Goal: Information Seeking & Learning: Learn about a topic

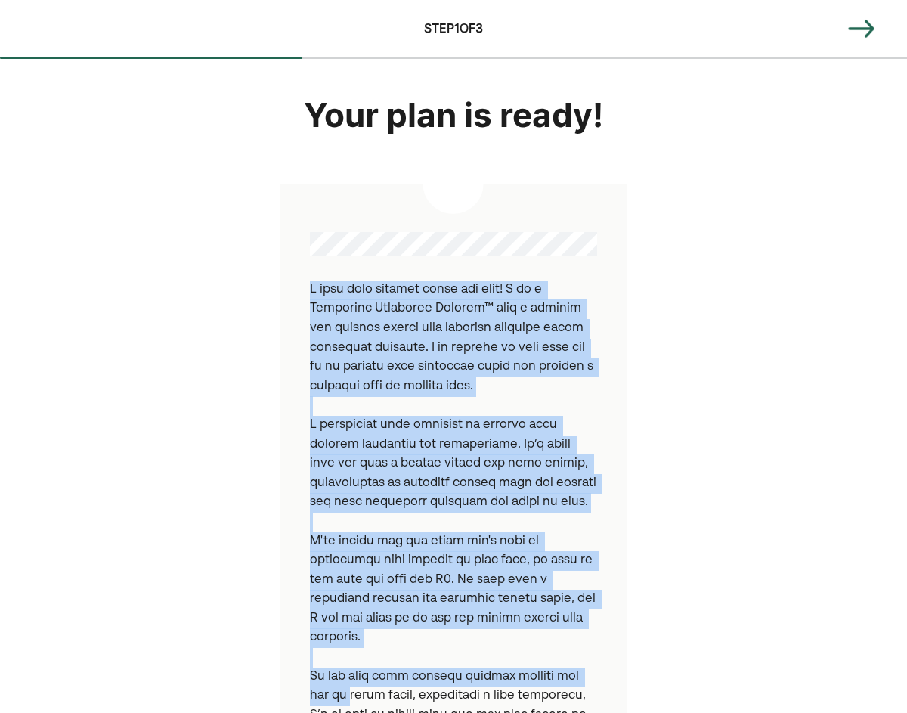
drag, startPoint x: 708, startPoint y: 272, endPoint x: 710, endPoint y: 648, distance: 375.7
click at [712, 652] on div "Your plan is ready! Continue" at bounding box center [453, 566] width 907 height 1014
click at [708, 582] on div "Your plan is ready! Continue" at bounding box center [453, 566] width 907 height 1014
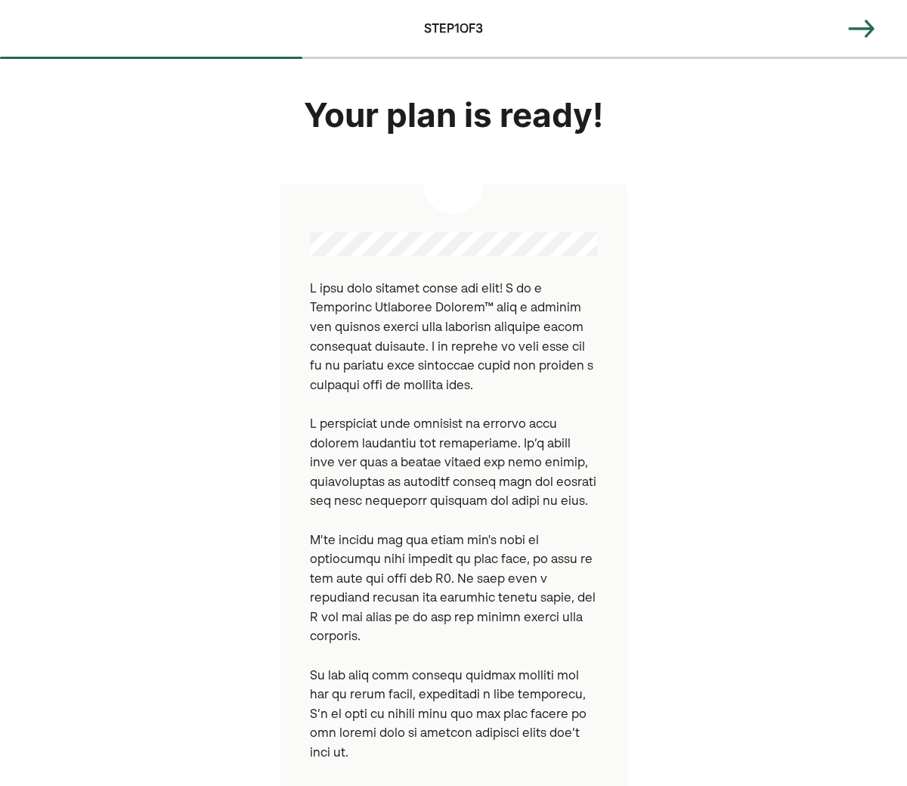
click at [866, 32] on img at bounding box center [862, 29] width 30 height 30
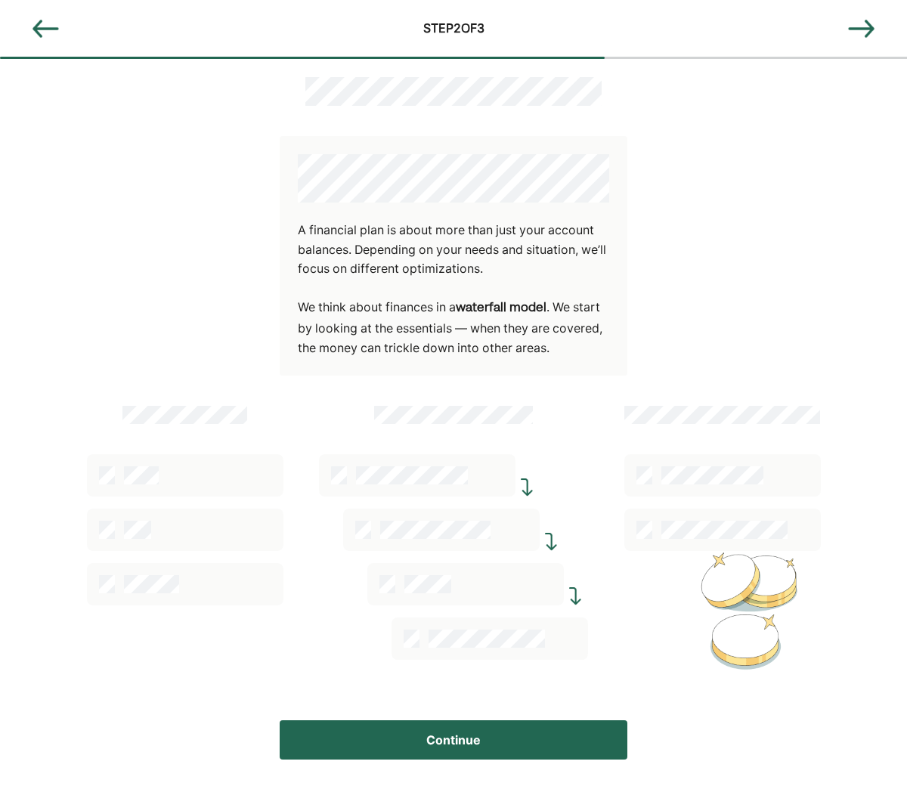
click at [43, 29] on img at bounding box center [45, 29] width 30 height 30
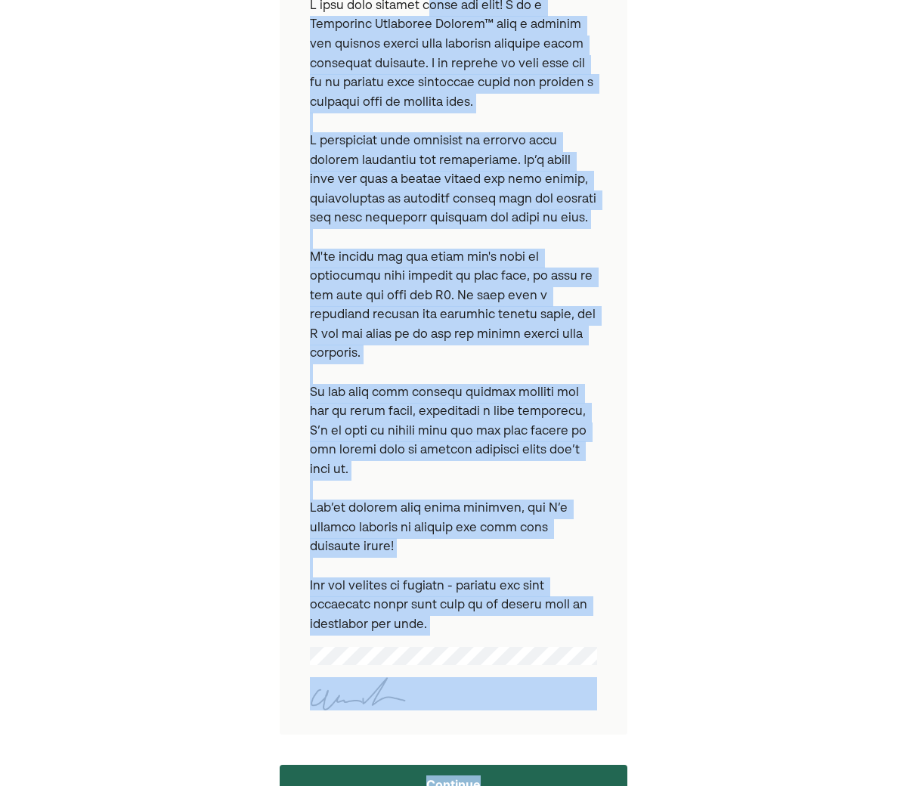
scroll to position [286, 0]
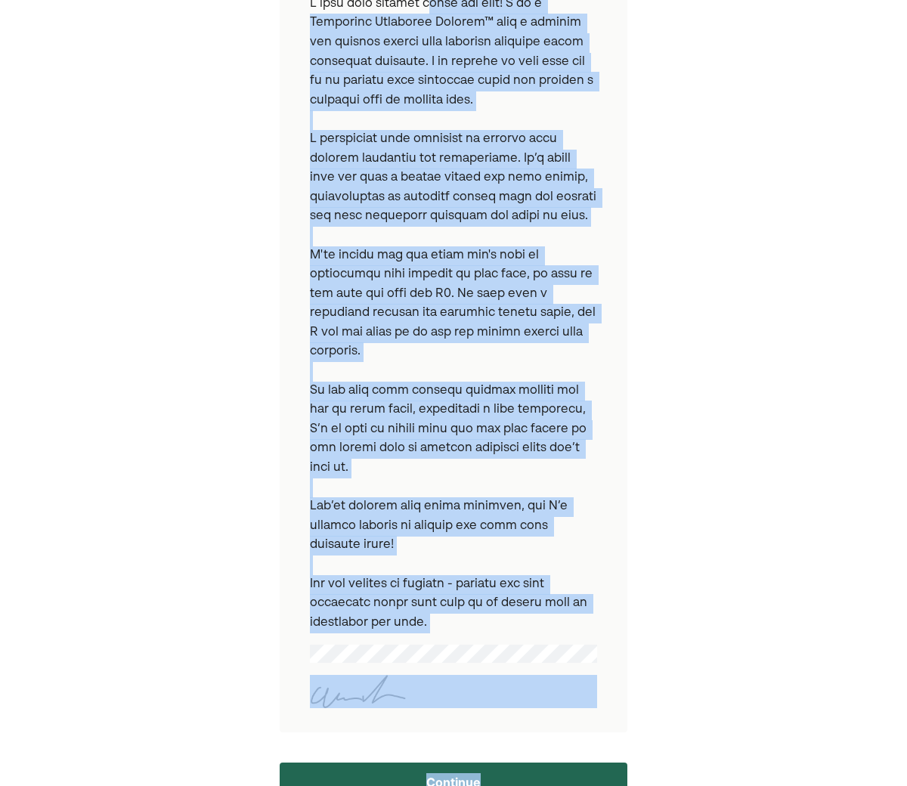
drag, startPoint x: 432, startPoint y: 287, endPoint x: 398, endPoint y: 809, distance: 523.5
click at [398, 500] on html "Step 1 of 3 Your plan is ready! Continue /" at bounding box center [453, 107] width 907 height 786
click at [783, 636] on div "Your plan is ready! Continue" at bounding box center [453, 296] width 907 height 1047
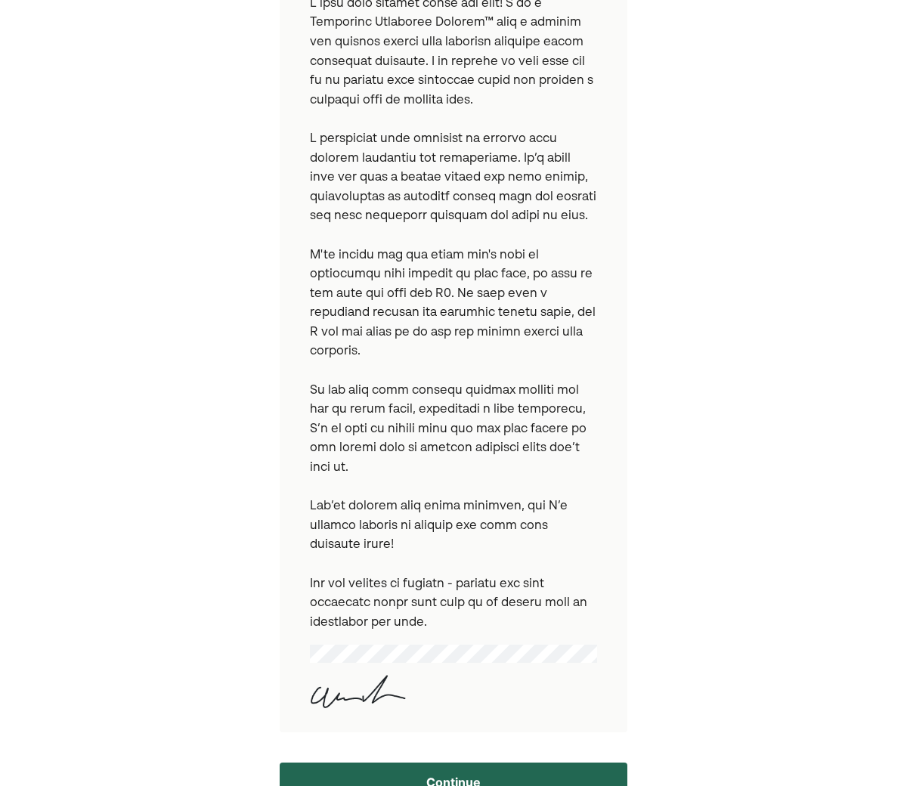
click at [531, 712] on button "Continue" at bounding box center [454, 782] width 349 height 39
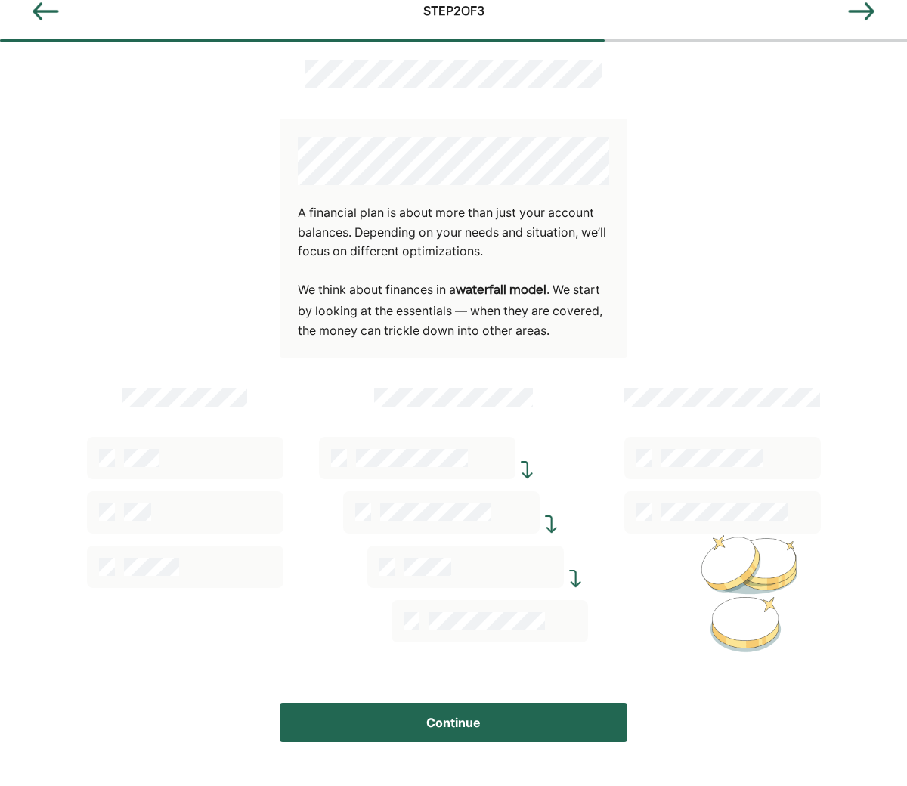
click at [519, 712] on button "Continue" at bounding box center [454, 722] width 349 height 39
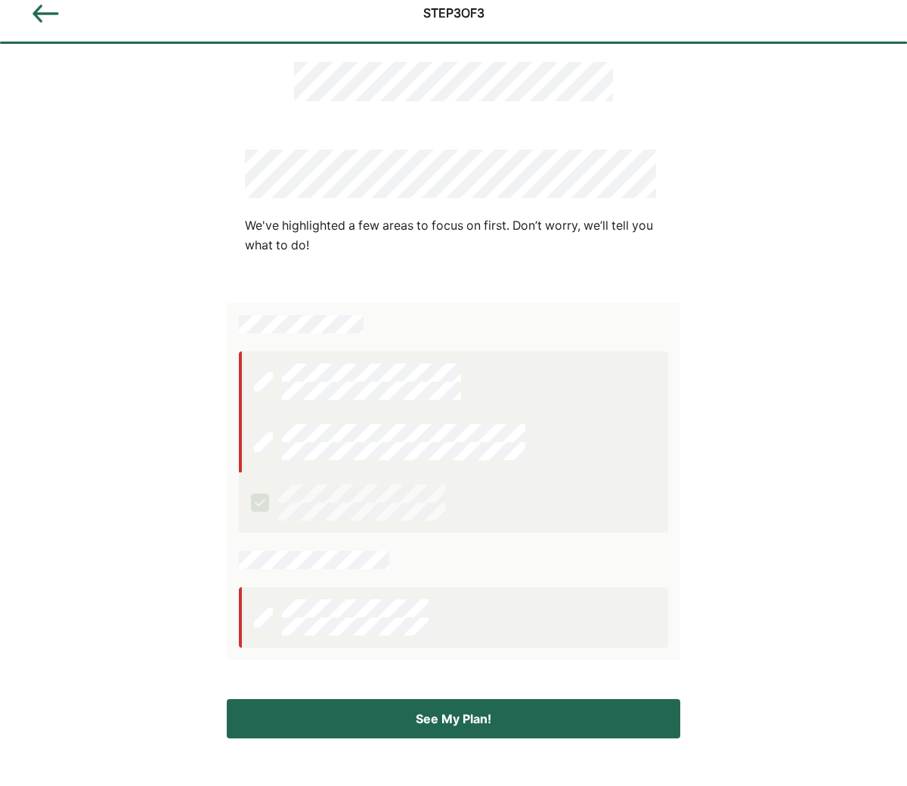
click at [478, 712] on button "See My Plan!" at bounding box center [454, 718] width 454 height 39
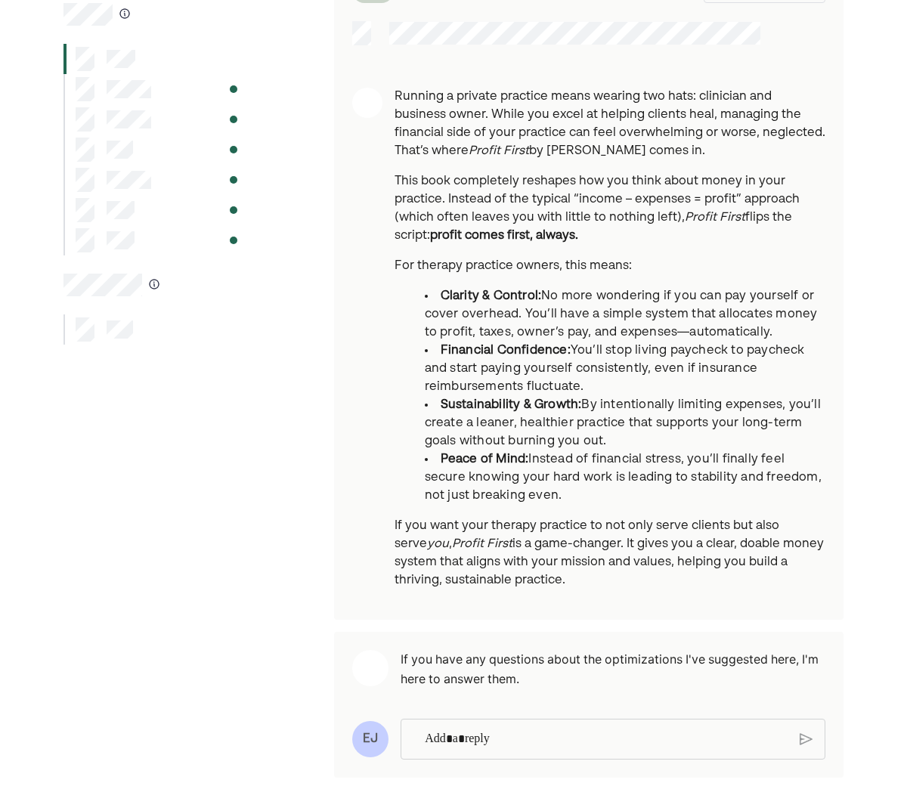
scroll to position [127, 0]
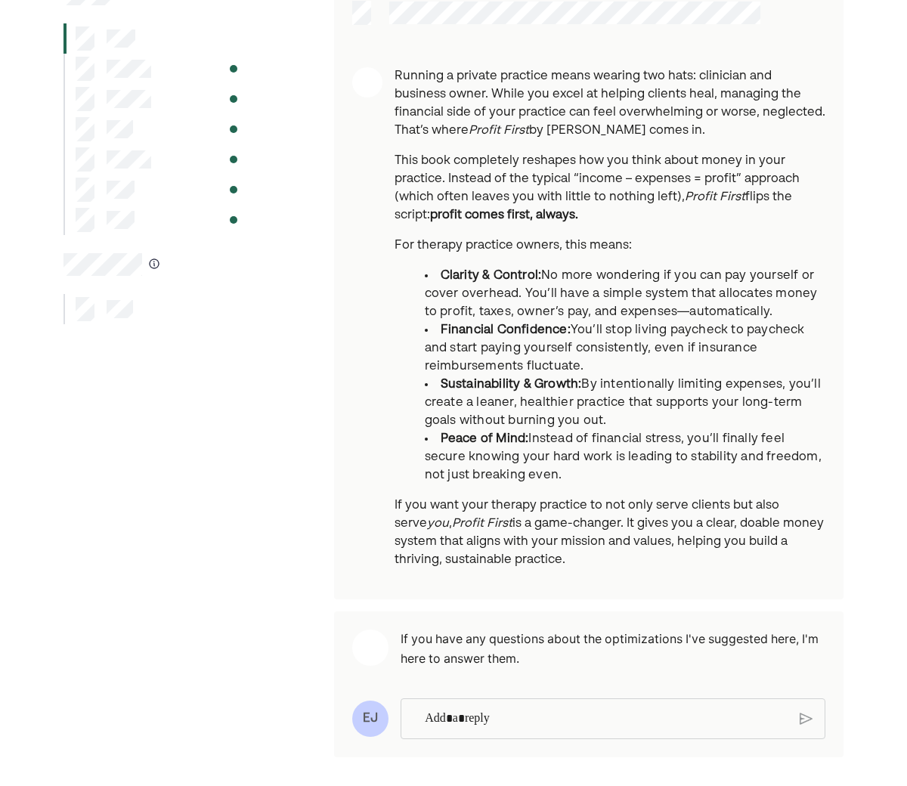
drag, startPoint x: 720, startPoint y: 720, endPoint x: 726, endPoint y: 797, distance: 77.3
click at [726, 659] on html "Running a private practice means wearing two hats: clinician and business owner…" at bounding box center [453, 266] width 907 height 786
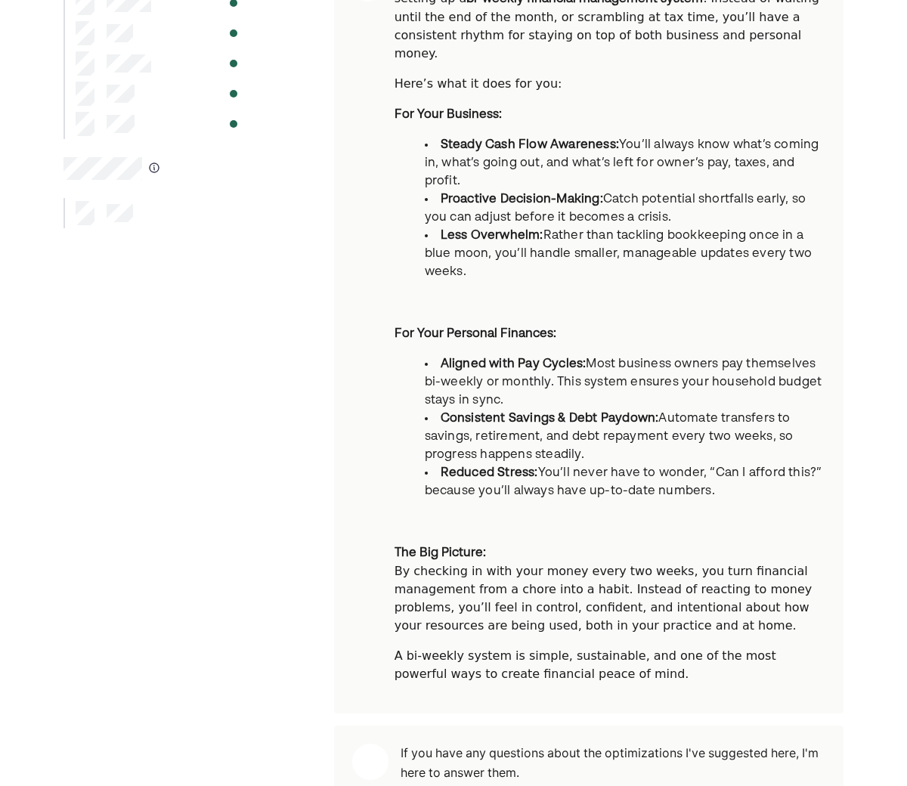
scroll to position [319, 0]
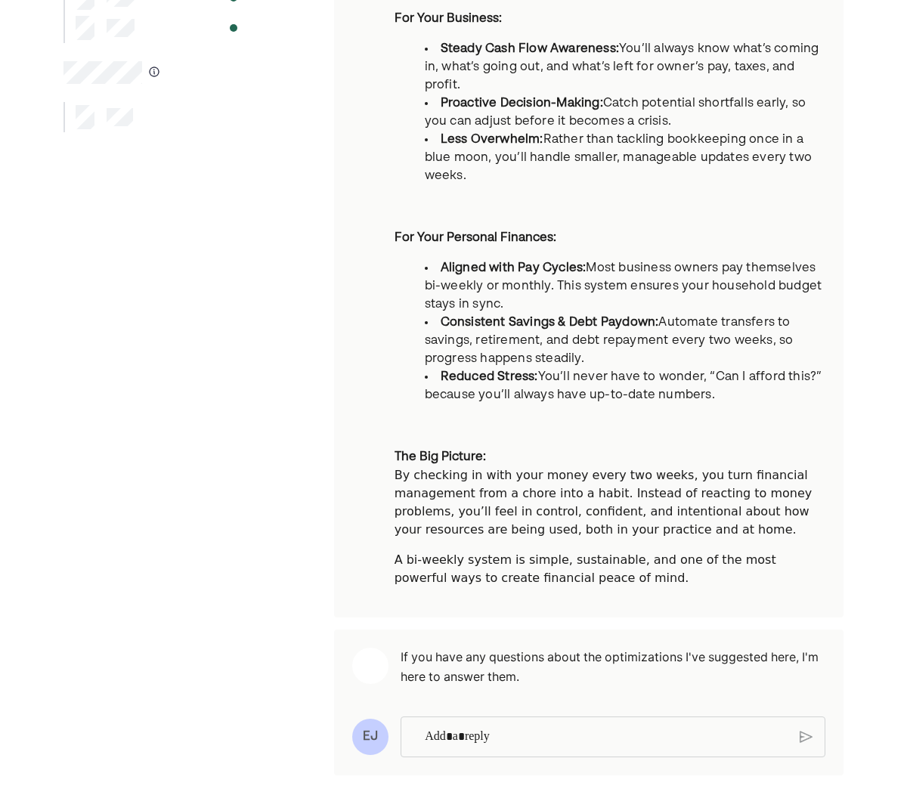
drag, startPoint x: 718, startPoint y: 652, endPoint x: 696, endPoint y: 694, distance: 47.4
click at [696, 696] on div "One of the best habits you can develop for lasting financial health is setting …" at bounding box center [589, 261] width 510 height 1027
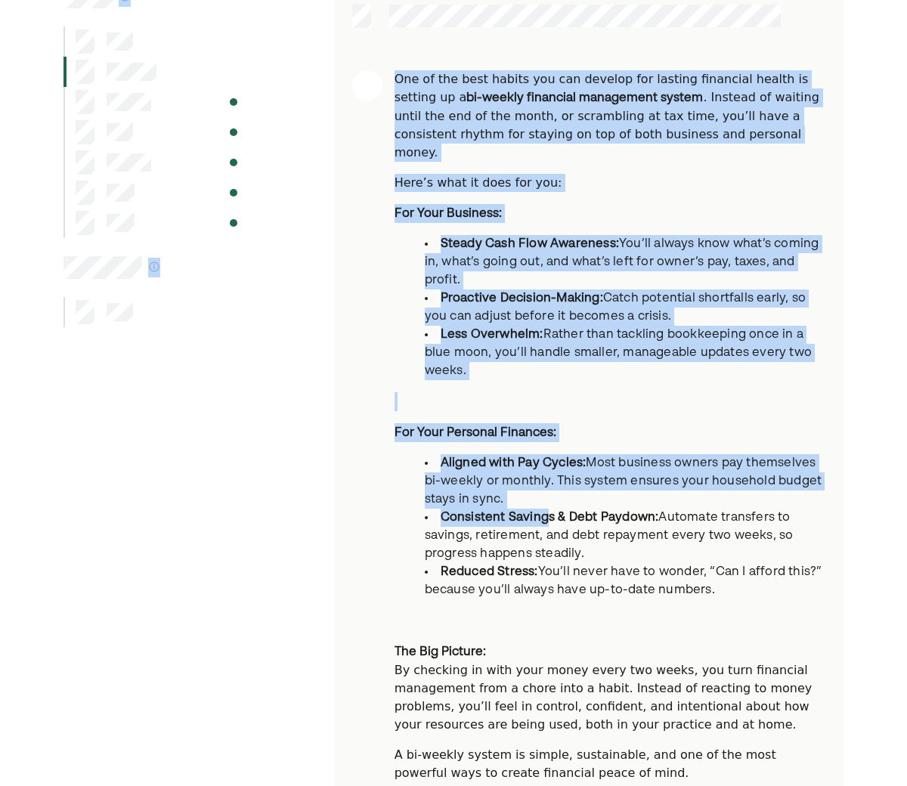
scroll to position [2, 0]
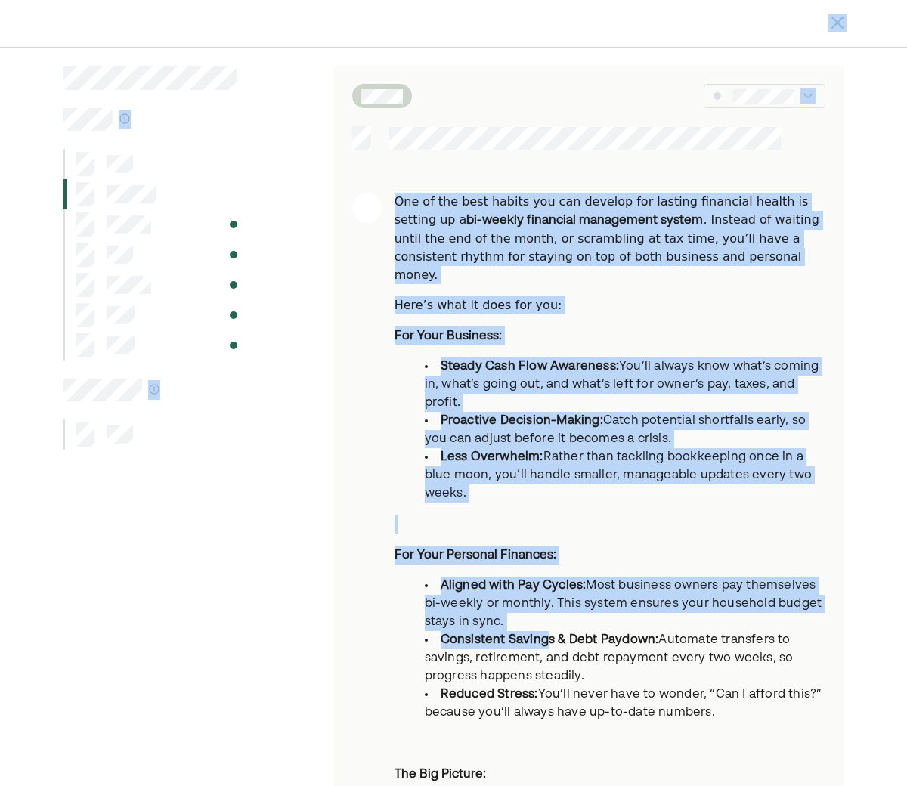
drag, startPoint x: 553, startPoint y: 305, endPoint x: 443, endPoint y: -41, distance: 363.4
click at [443, 0] on html "One of the best habits you can develop for lasting financial health is setting …" at bounding box center [453, 391] width 907 height 786
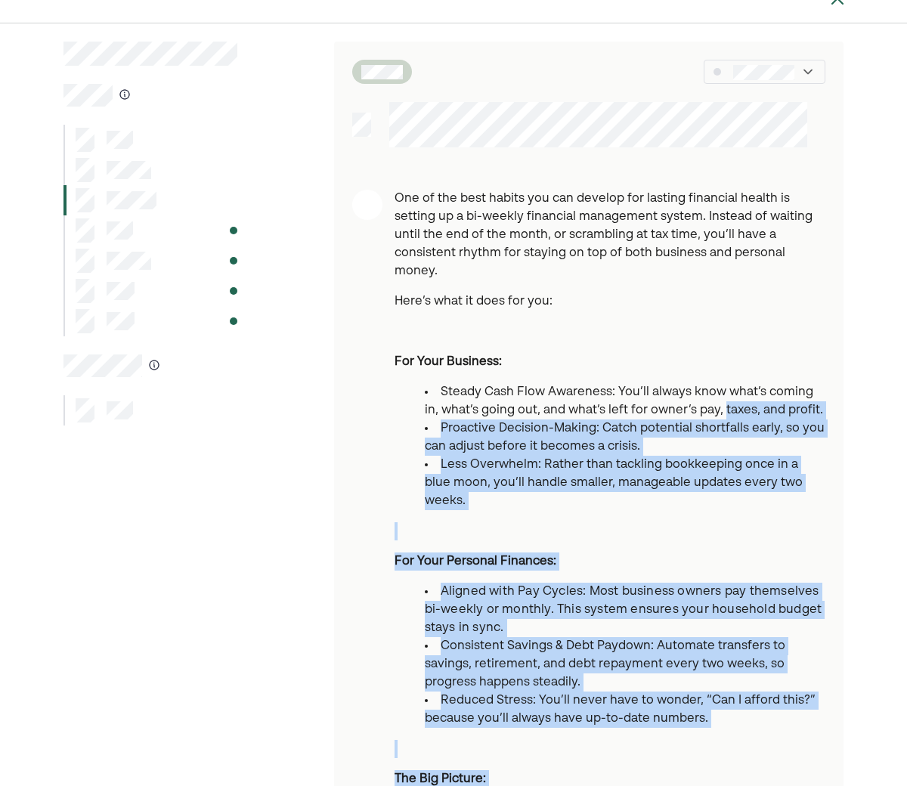
scroll to position [83, 0]
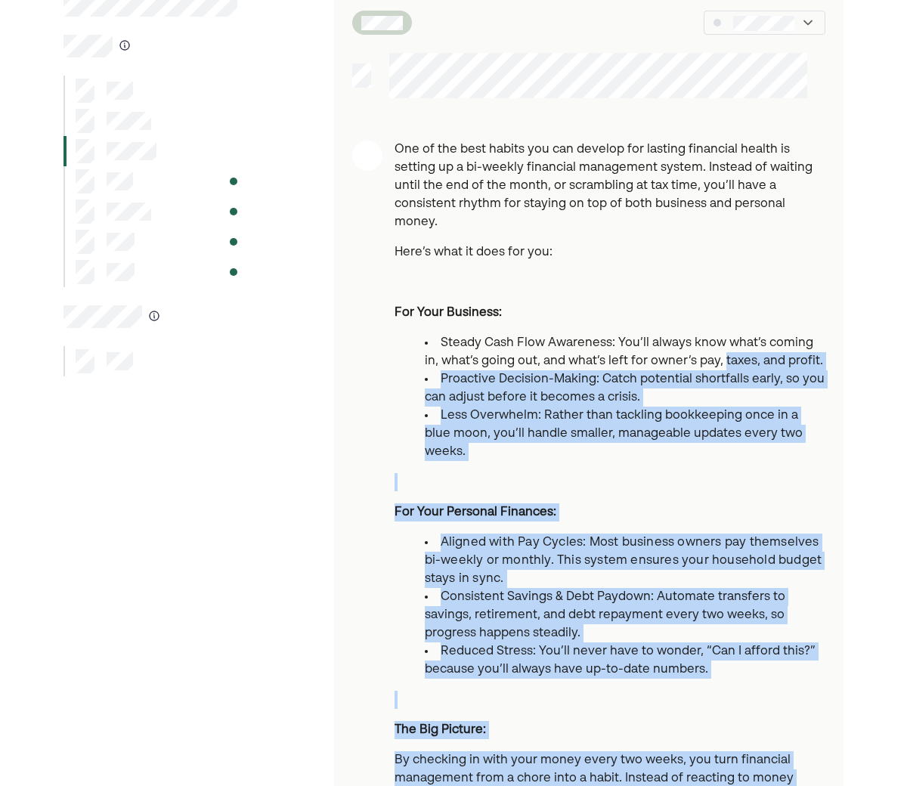
drag, startPoint x: 708, startPoint y: 417, endPoint x: 747, endPoint y: 785, distance: 370.3
click at [747, 712] on div "One of the best habits you can develop for lasting financial health is setting …" at bounding box center [610, 513] width 431 height 744
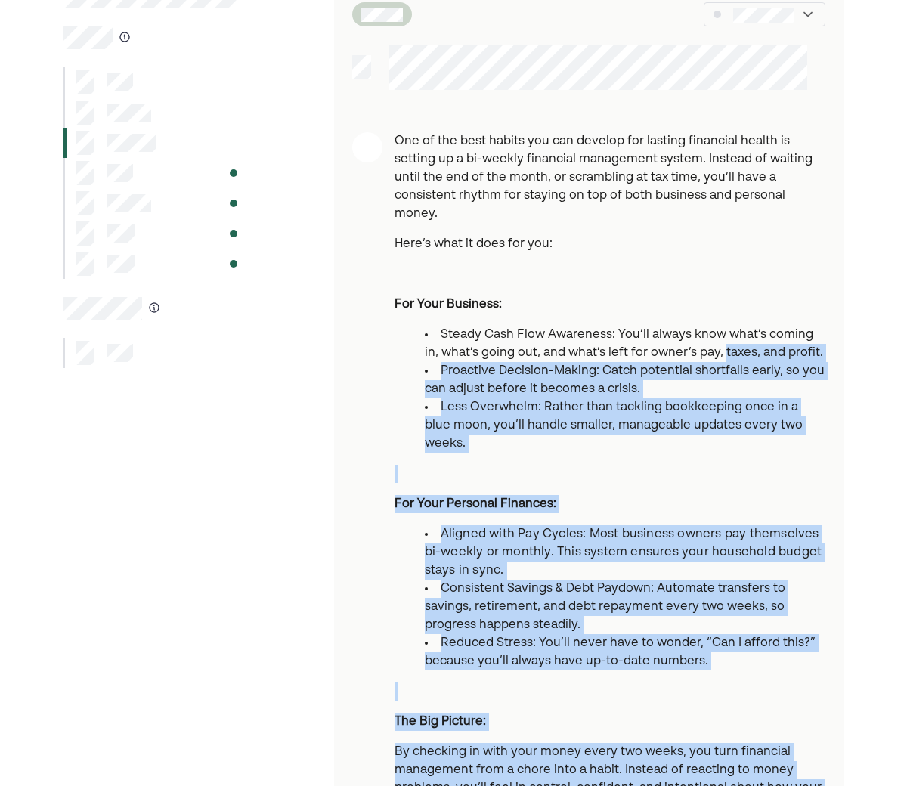
click at [881, 616] on div "One of the best habits you can develop for lasting financial health is setting …" at bounding box center [453, 500] width 907 height 1166
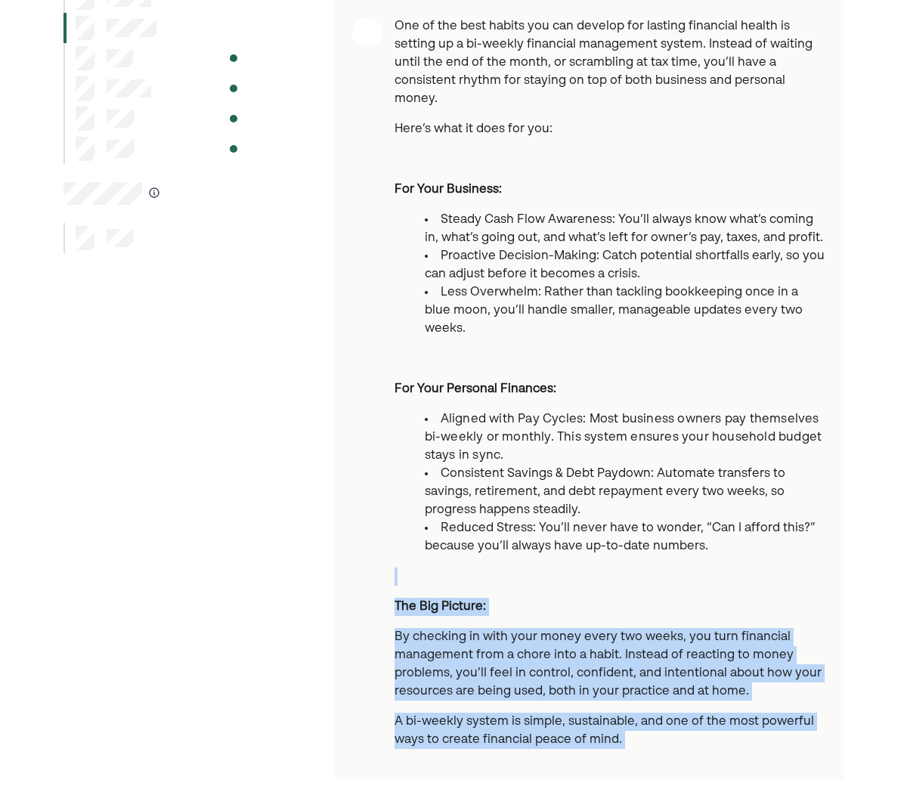
scroll to position [241, 0]
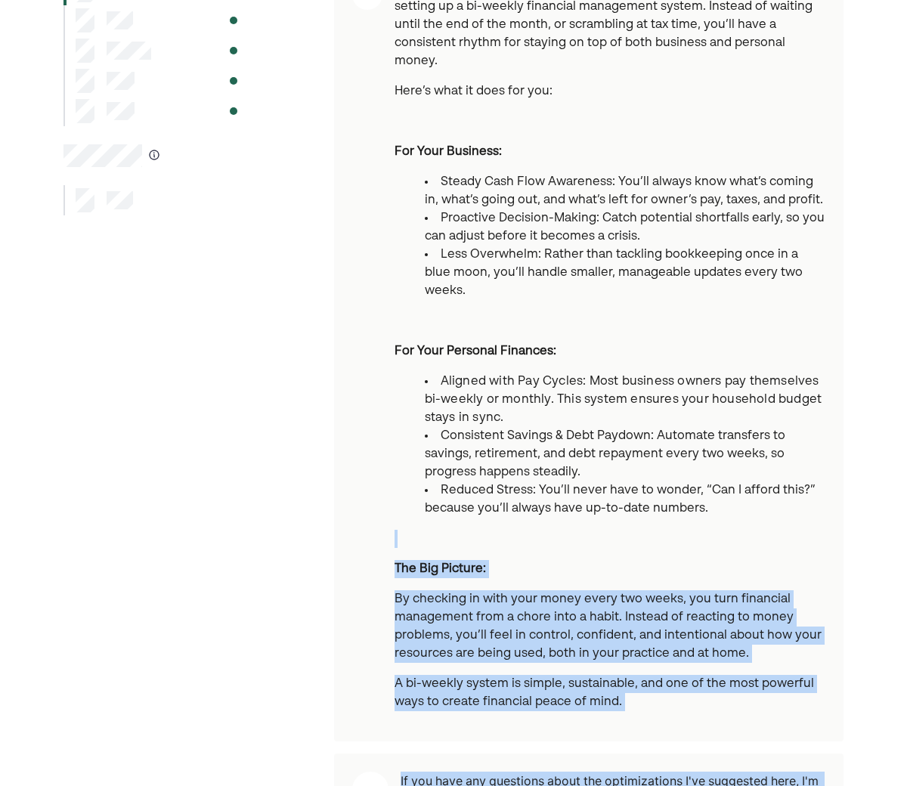
drag, startPoint x: 690, startPoint y: 651, endPoint x: 689, endPoint y: 782, distance: 131.5
click at [691, 712] on div "One of the best habits you can develop for lasting financial health is setting …" at bounding box center [589, 365] width 510 height 1068
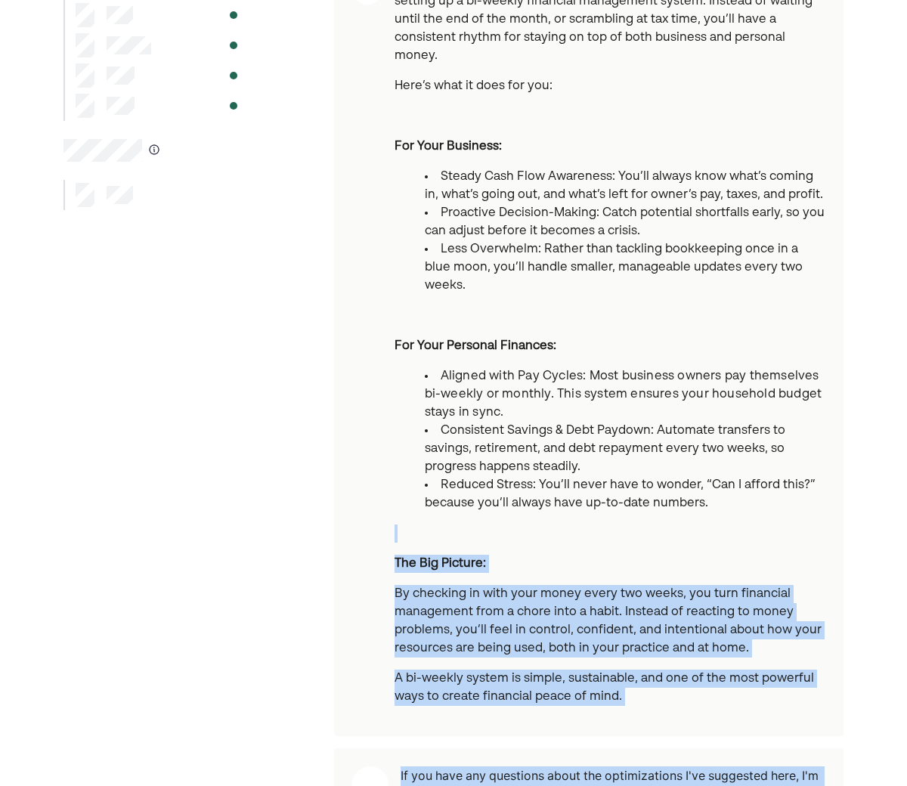
click at [880, 639] on div "One of the best habits you can develop for lasting financial health is setting …" at bounding box center [453, 342] width 907 height 1166
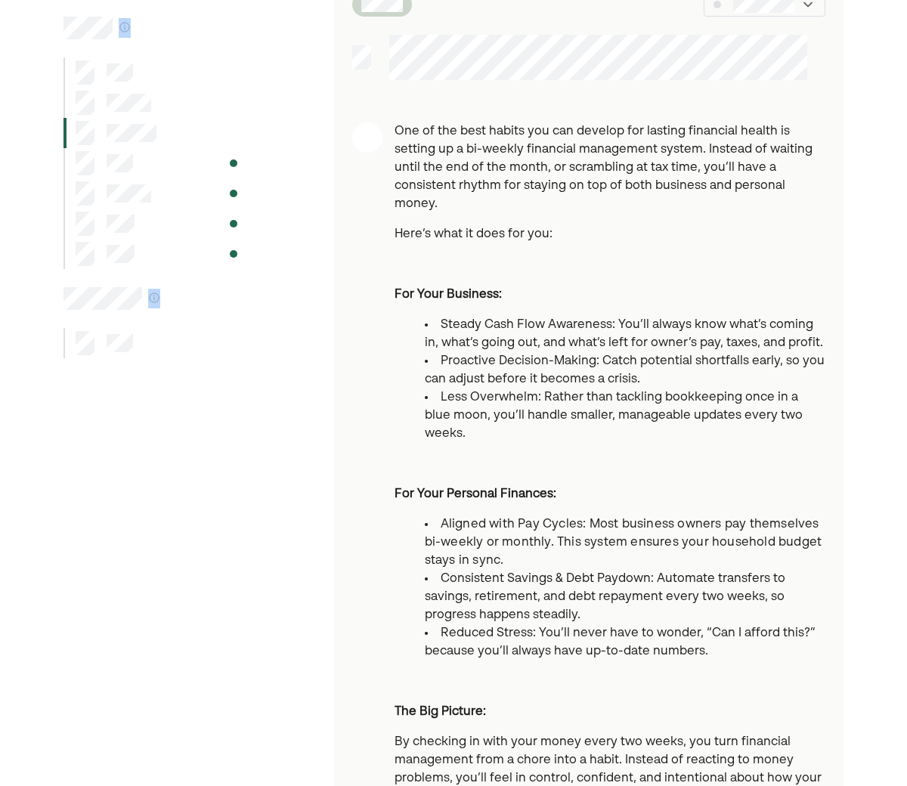
scroll to position [0, 0]
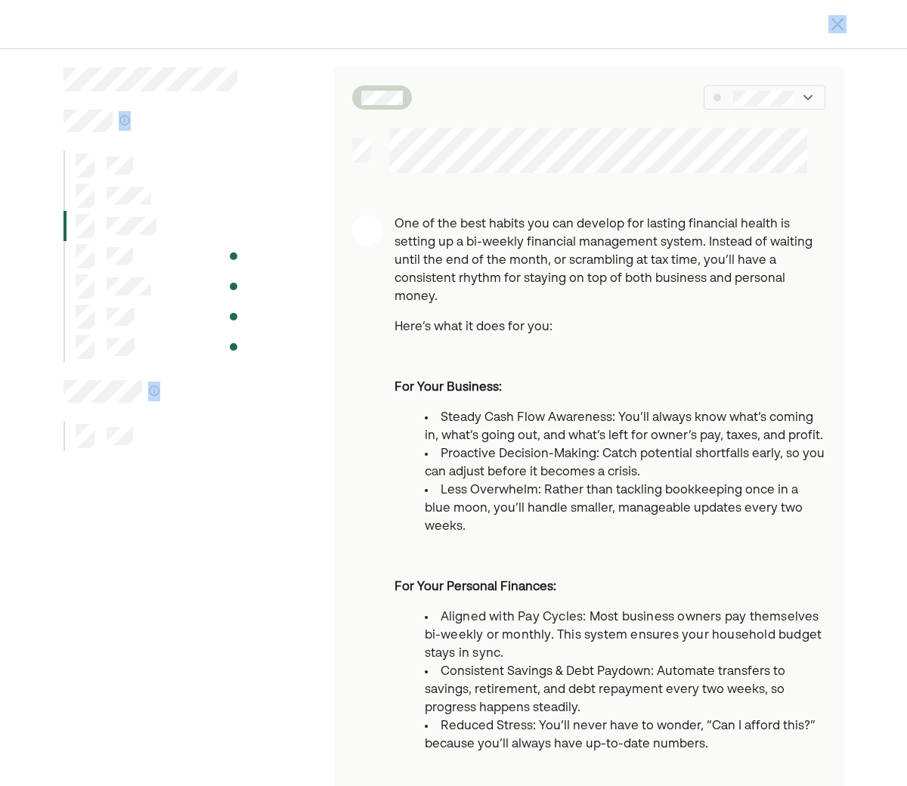
drag, startPoint x: 192, startPoint y: 225, endPoint x: 154, endPoint y: -49, distance: 277.0
click at [154, 0] on html "One of the best habits you can develop for lasting financial health is setting …" at bounding box center [453, 393] width 907 height 786
click at [252, 173] on div at bounding box center [181, 601] width 234 height 1068
click at [100, 258] on div at bounding box center [104, 256] width 57 height 24
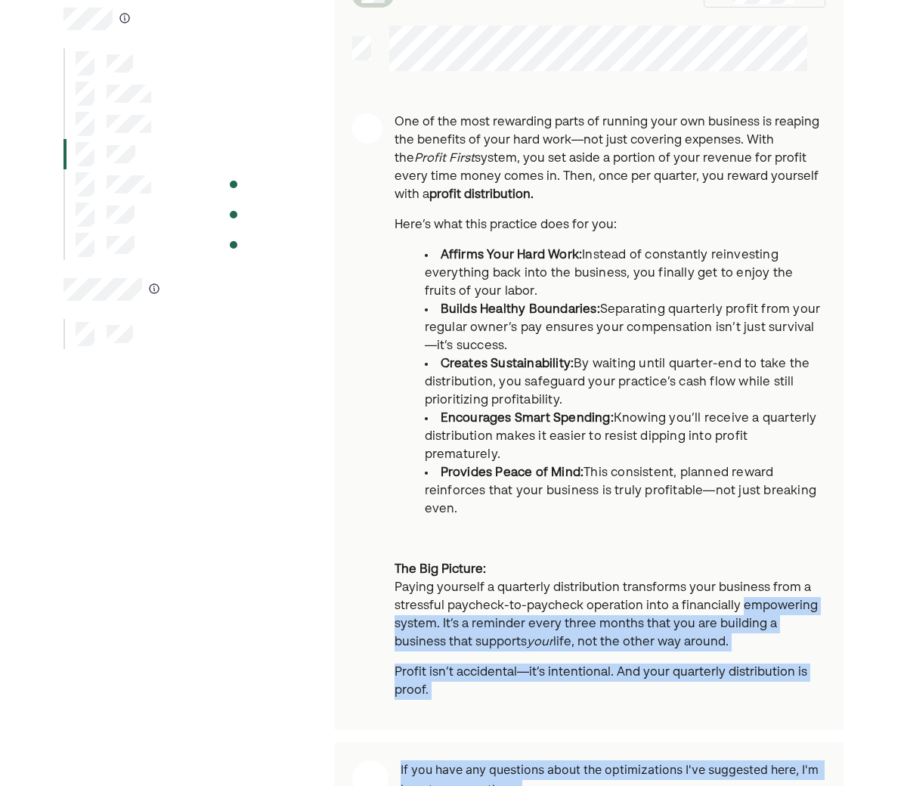
scroll to position [233, 0]
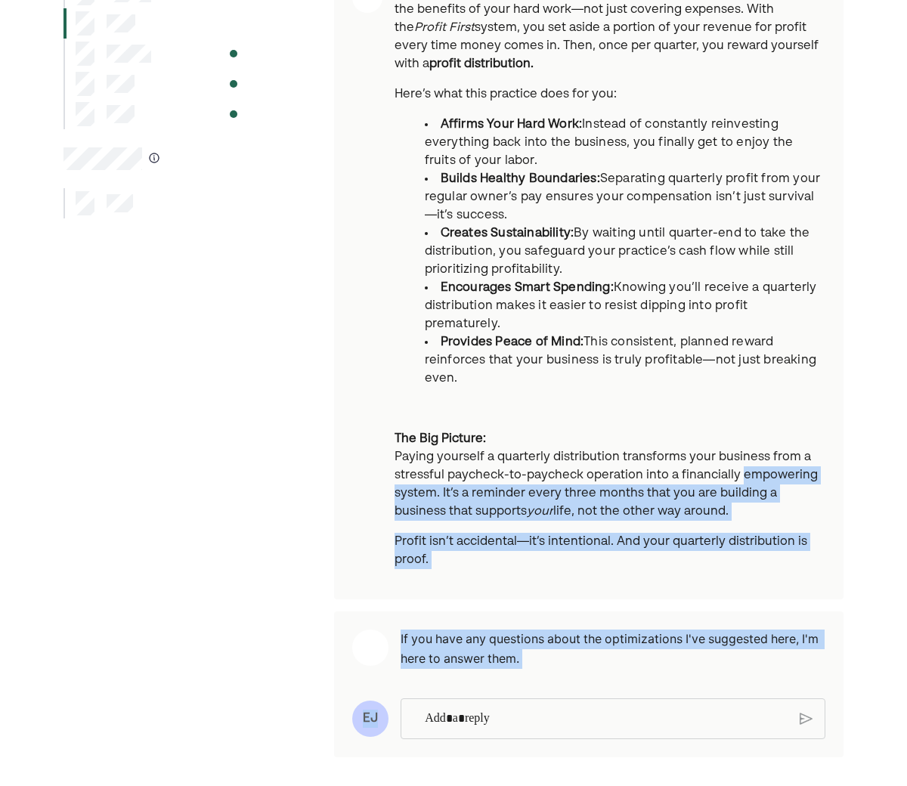
drag, startPoint x: 736, startPoint y: 713, endPoint x: 744, endPoint y: 816, distance: 103.2
click at [744, 553] on html "One of the most rewarding parts of running your own business is reaping the ben…" at bounding box center [453, 160] width 907 height 786
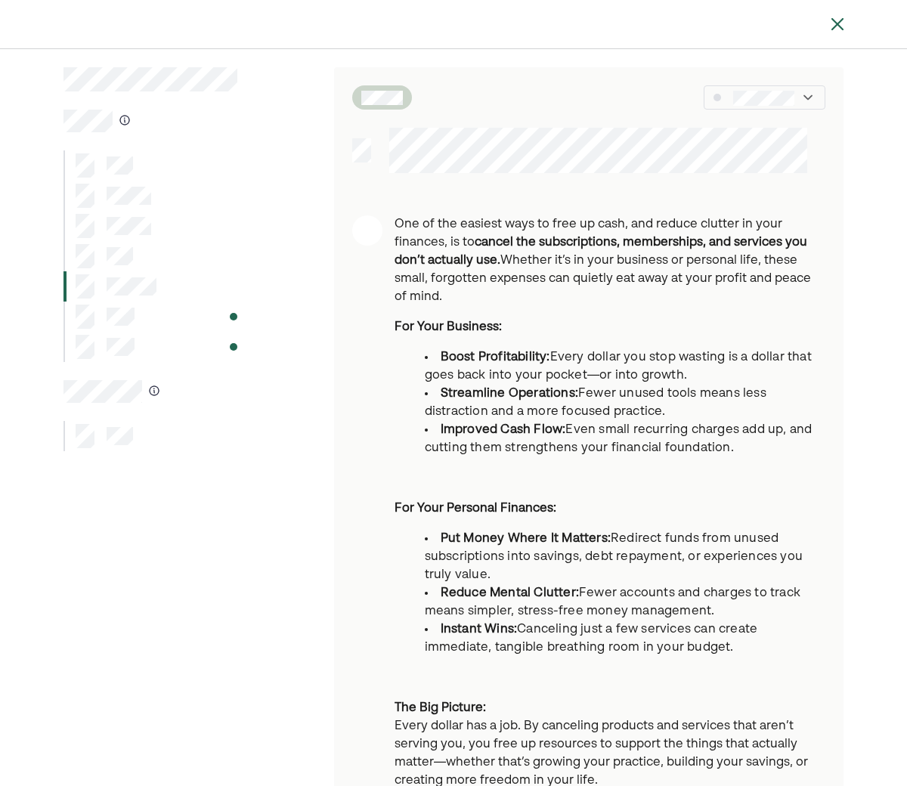
click at [387, 320] on div "One of the easiest ways to free up cash, and reduce clutter in your finances, i…" at bounding box center [589, 508] width 510 height 587
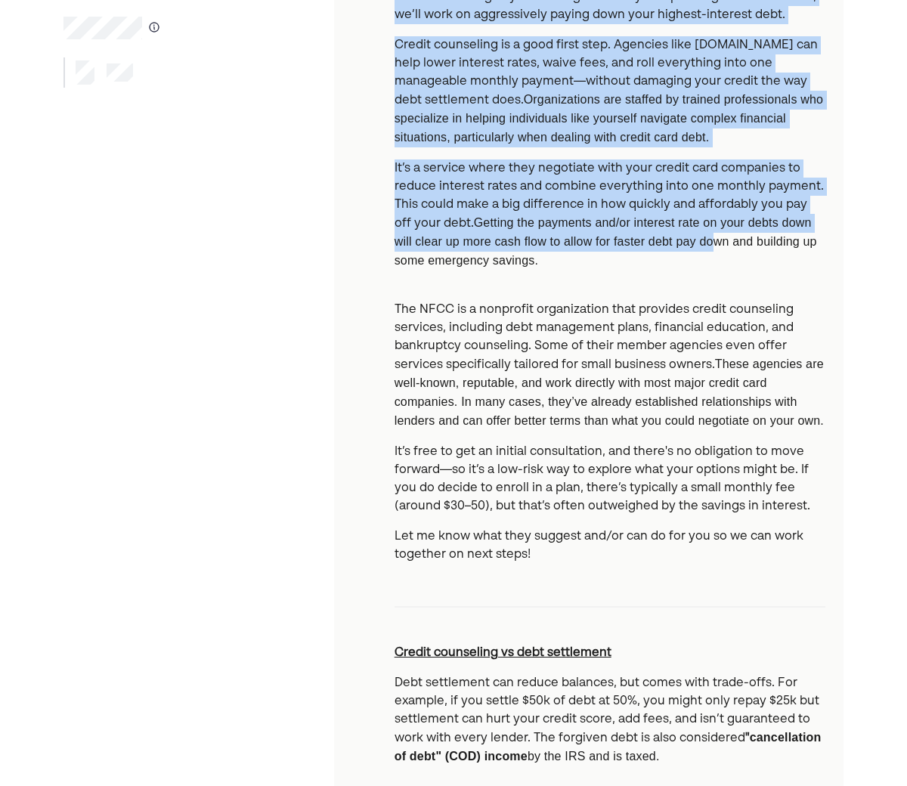
drag, startPoint x: 704, startPoint y: 607, endPoint x: 703, endPoint y: 816, distance: 208.7
click at [703, 423] on html "Stop using your credit cards for new spending and consider speaking with a cred…" at bounding box center [453, 29] width 907 height 786
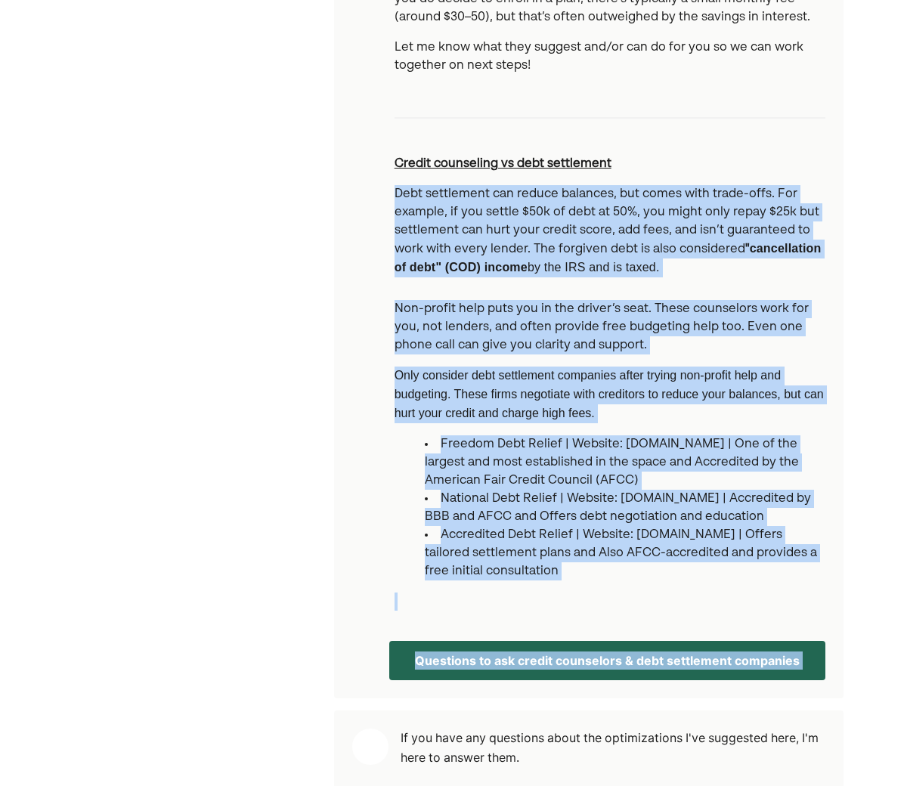
scroll to position [866, 0]
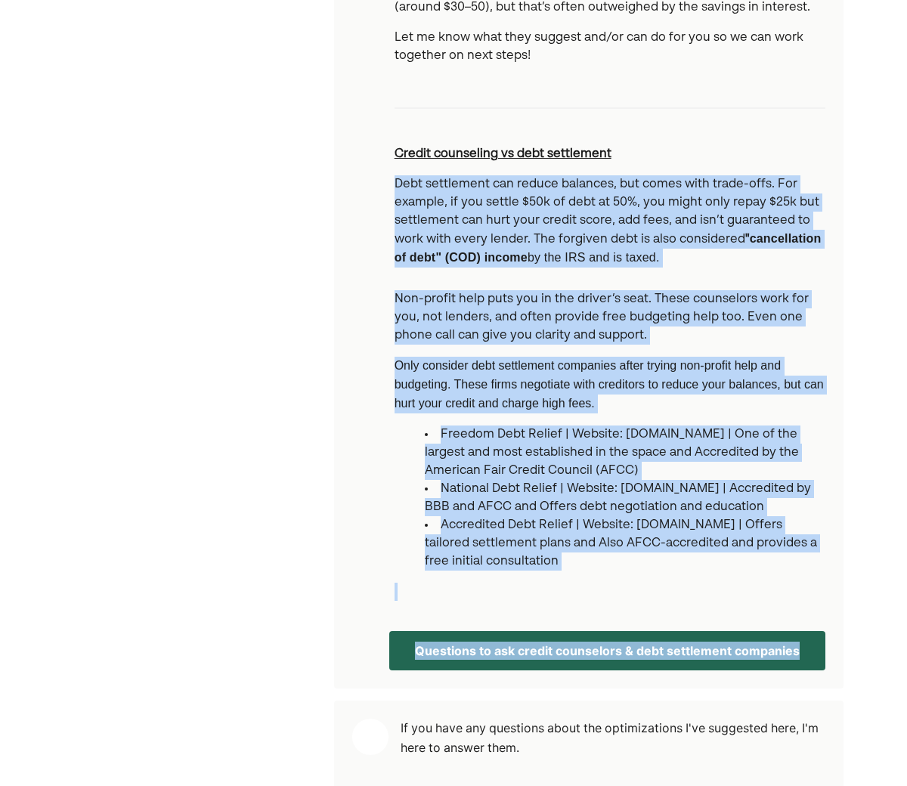
drag, startPoint x: 738, startPoint y: 639, endPoint x: 724, endPoint y: 789, distance: 150.4
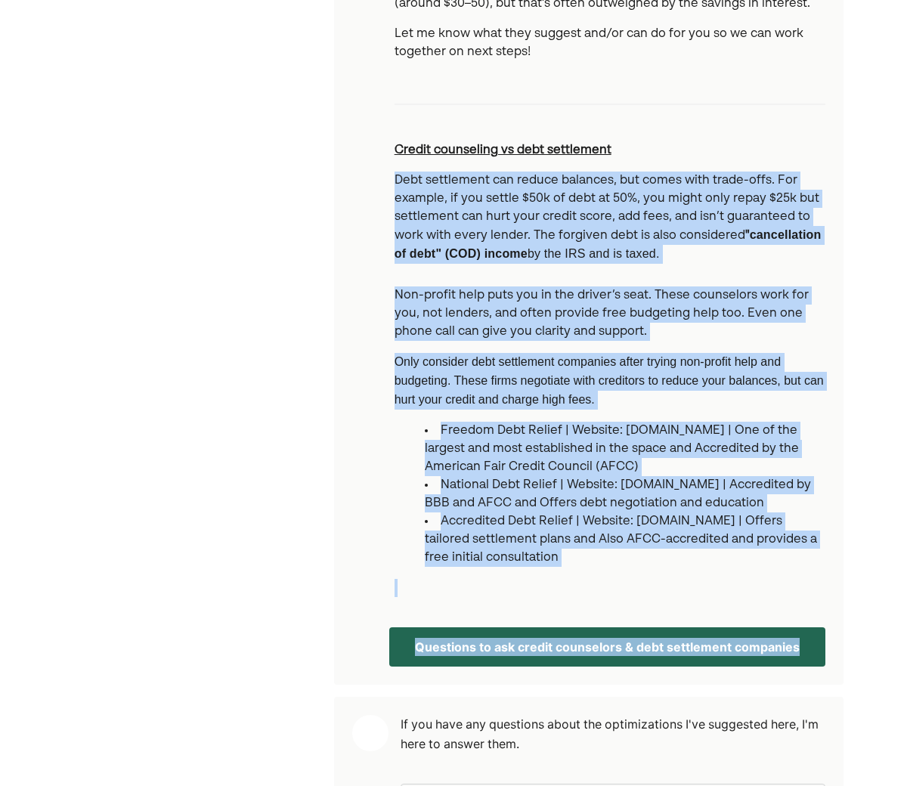
click at [700, 552] on li "Accredited Debt Relief | Website: [DOMAIN_NAME] | Offers tailored settlement pl…" at bounding box center [625, 540] width 401 height 54
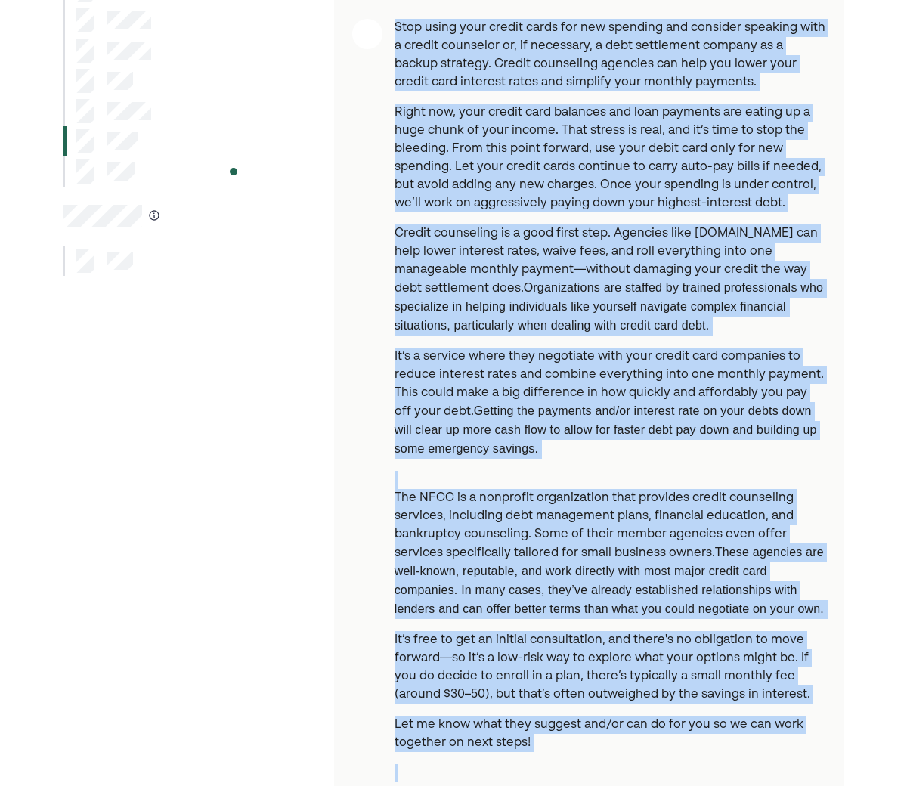
scroll to position [70, 0]
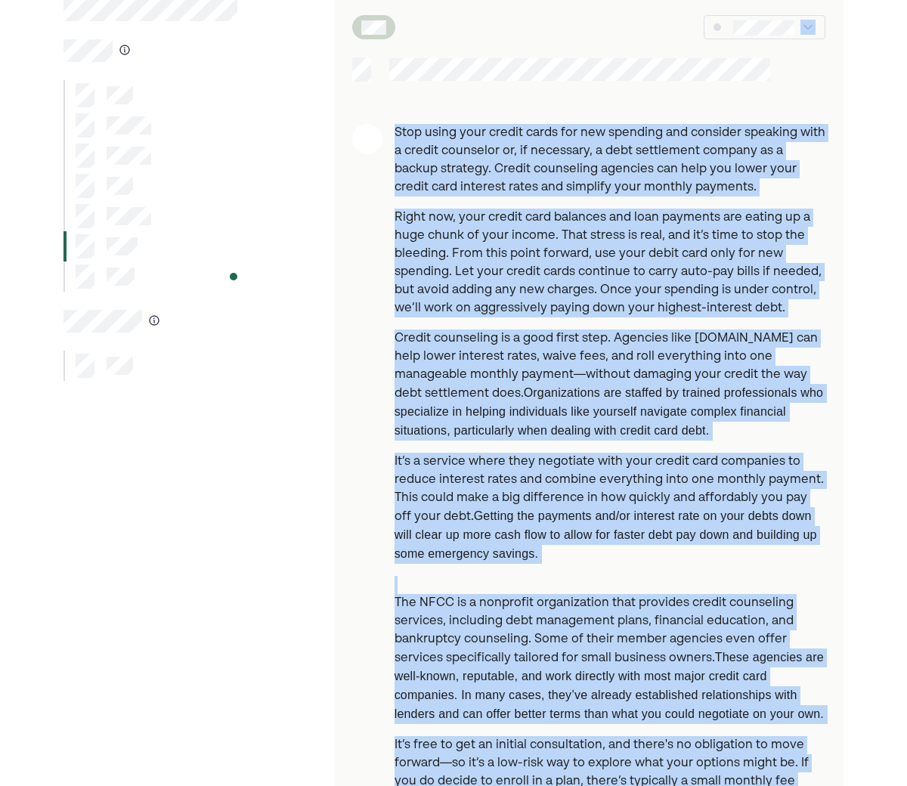
drag, startPoint x: 660, startPoint y: 471, endPoint x: 615, endPoint y: 18, distance: 455.0
click at [615, 18] on div "Stop using your credit cards for new spending and consider speaking with a cred…" at bounding box center [589, 739] width 510 height 1484
click at [592, 533] on span "Getting the payments and/or interest rate on your debts down will clear up more…" at bounding box center [606, 535] width 423 height 51
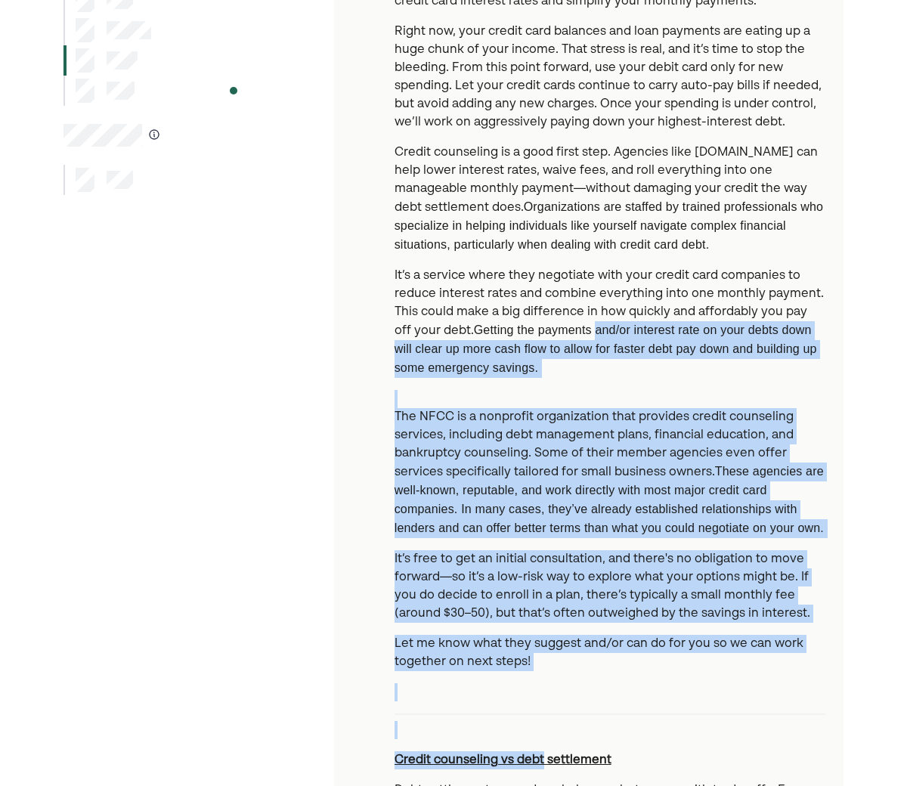
scroll to position [277, 0]
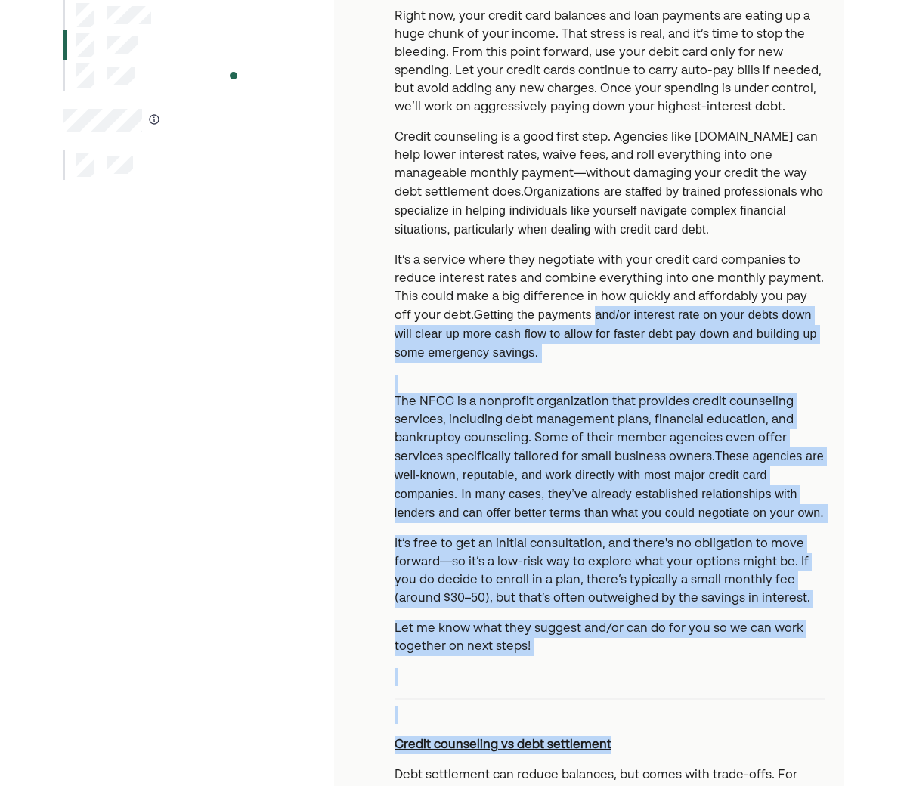
drag, startPoint x: 581, startPoint y: 524, endPoint x: 562, endPoint y: 780, distance: 256.9
click at [562, 712] on div "Stop using your credit cards for new spending and consider speaking with a cred…" at bounding box center [610, 557] width 431 height 1269
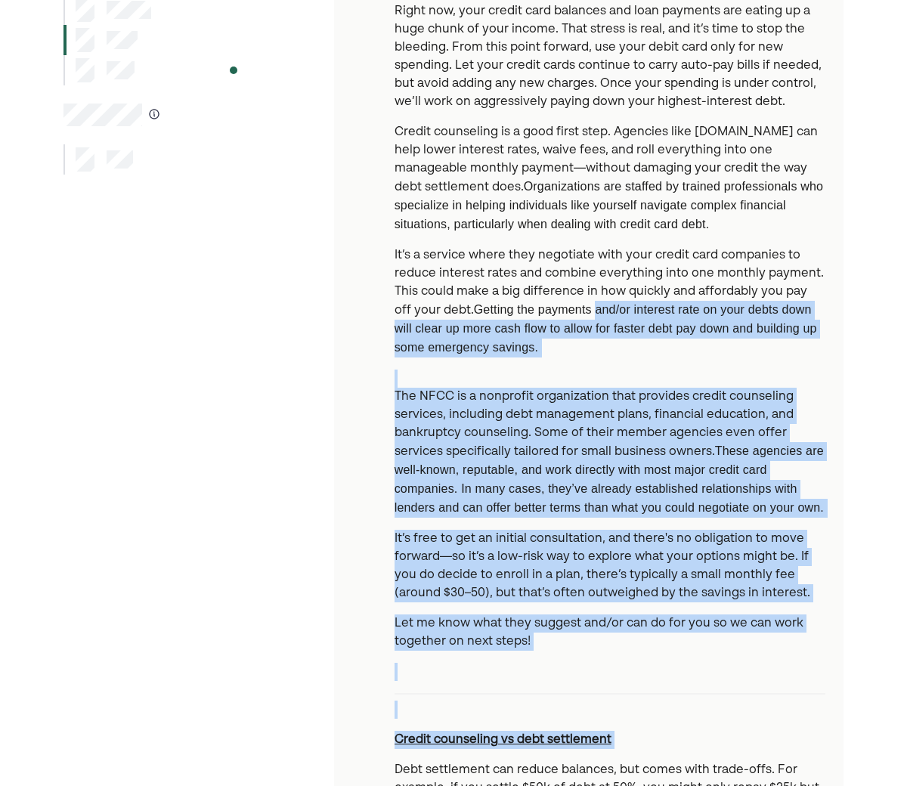
click at [563, 603] on p "It’s free to get an initial consultation, and there's no obligation to move for…" at bounding box center [610, 566] width 431 height 73
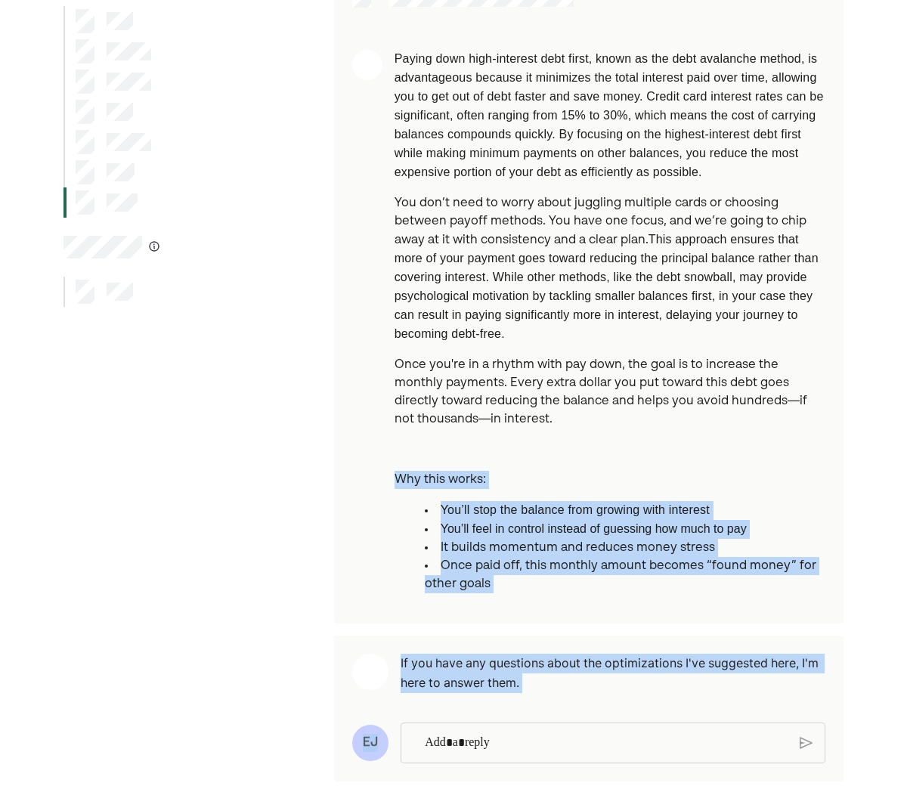
scroll to position [169, 0]
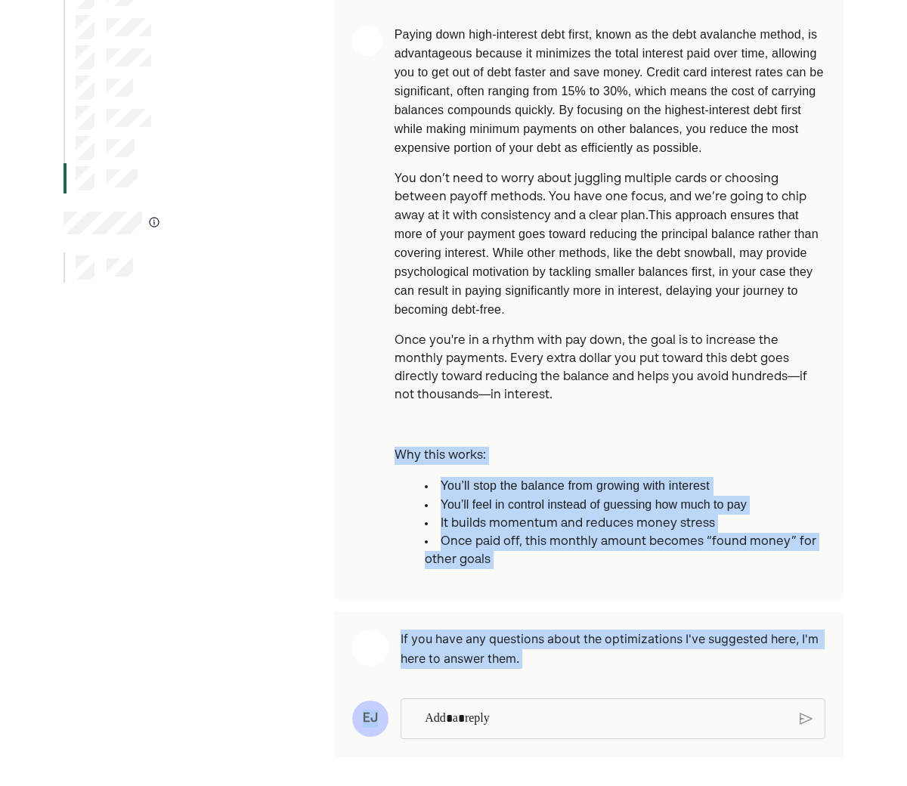
drag, startPoint x: 565, startPoint y: 612, endPoint x: 555, endPoint y: 785, distance: 173.4
click at [555, 618] on html "Paying down high-interest debt first, known as the debt avalanche method, is ad…" at bounding box center [453, 224] width 907 height 786
click at [640, 678] on div "If you have any questions about the optimizations I've suggested here, I'm here…" at bounding box center [613, 655] width 425 height 51
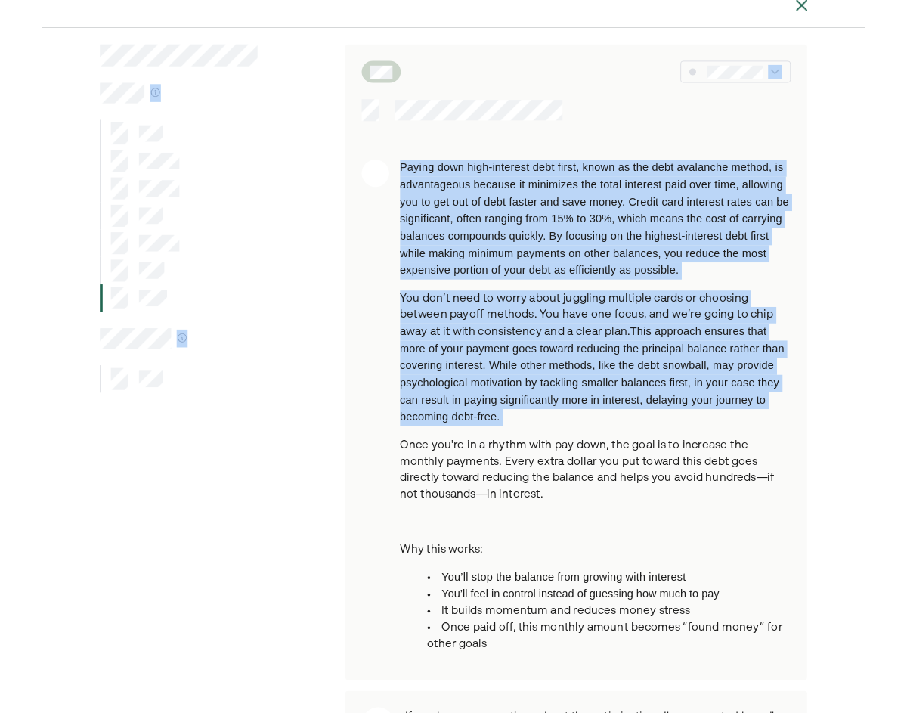
scroll to position [0, 0]
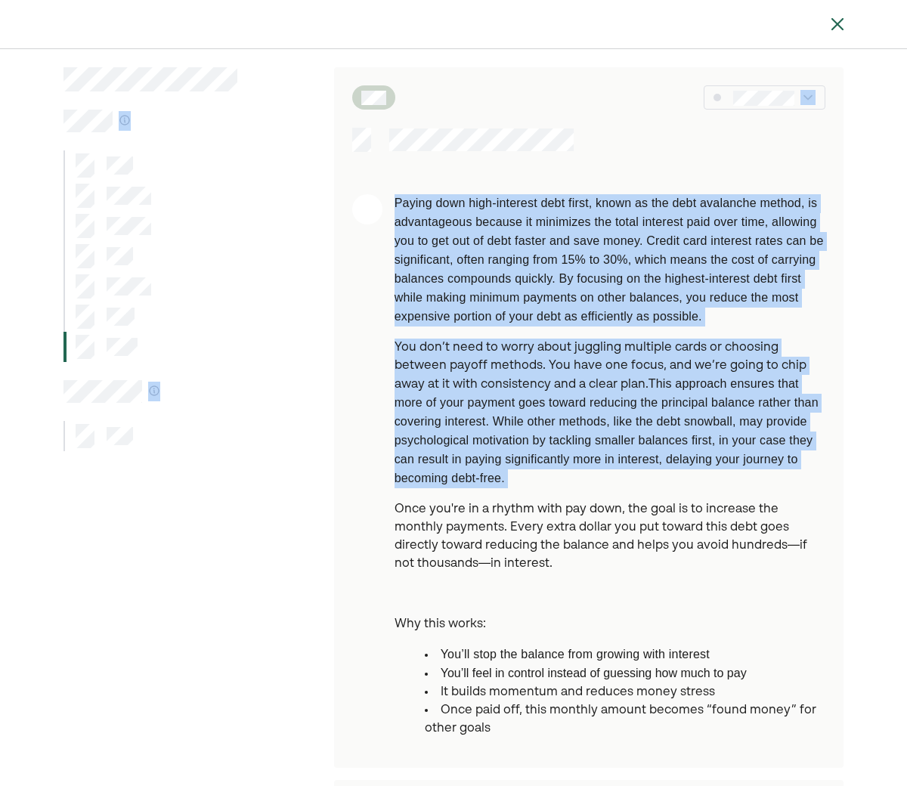
drag, startPoint x: 664, startPoint y: 331, endPoint x: 659, endPoint y: -122, distance: 452.9
click at [659, 0] on html "Paying down high-interest debt first, known as the debt avalanche method, is ad…" at bounding box center [453, 393] width 907 height 786
click at [534, 65] on div "Paying down high-interest debt first, known as the debt avalanche method, is ad…" at bounding box center [453, 478] width 907 height 956
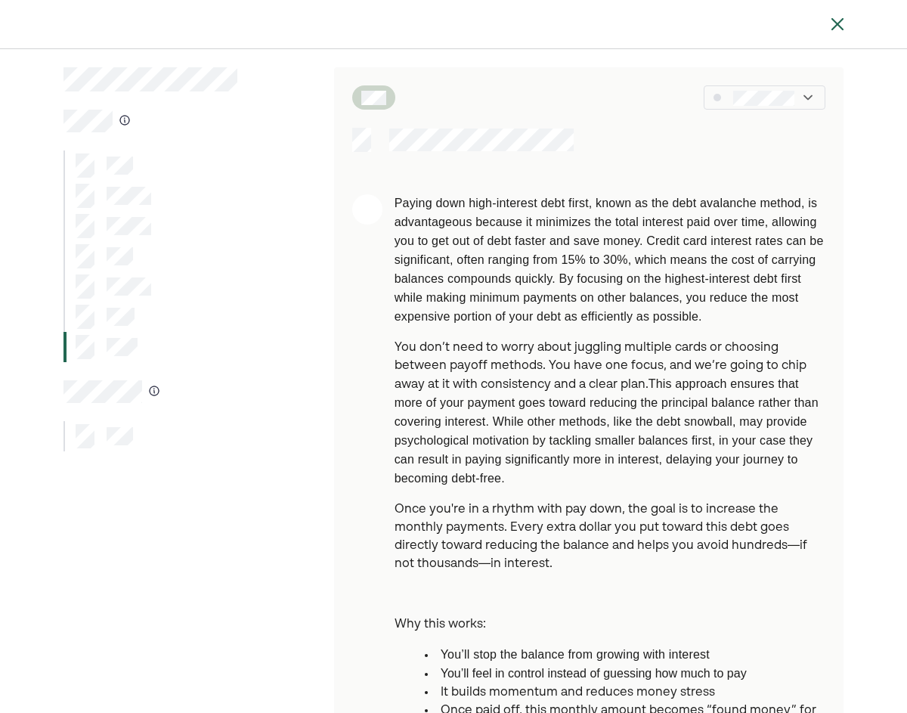
click at [842, 23] on img at bounding box center [838, 24] width 18 height 18
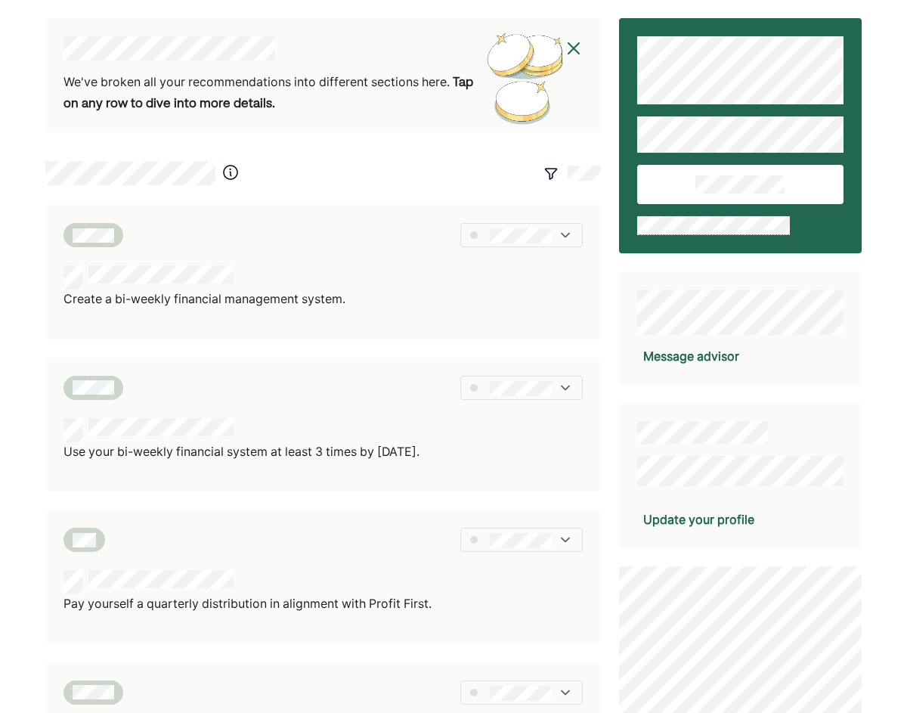
click at [177, 93] on b "Tap on any row to dive into more details." at bounding box center [269, 93] width 410 height 33
click at [264, 100] on b "Tap on any row to dive into more details." at bounding box center [269, 93] width 410 height 33
click at [280, 112] on div "We've broken all your recommendations into different sections here. Tap on any …" at bounding box center [323, 75] width 556 height 114
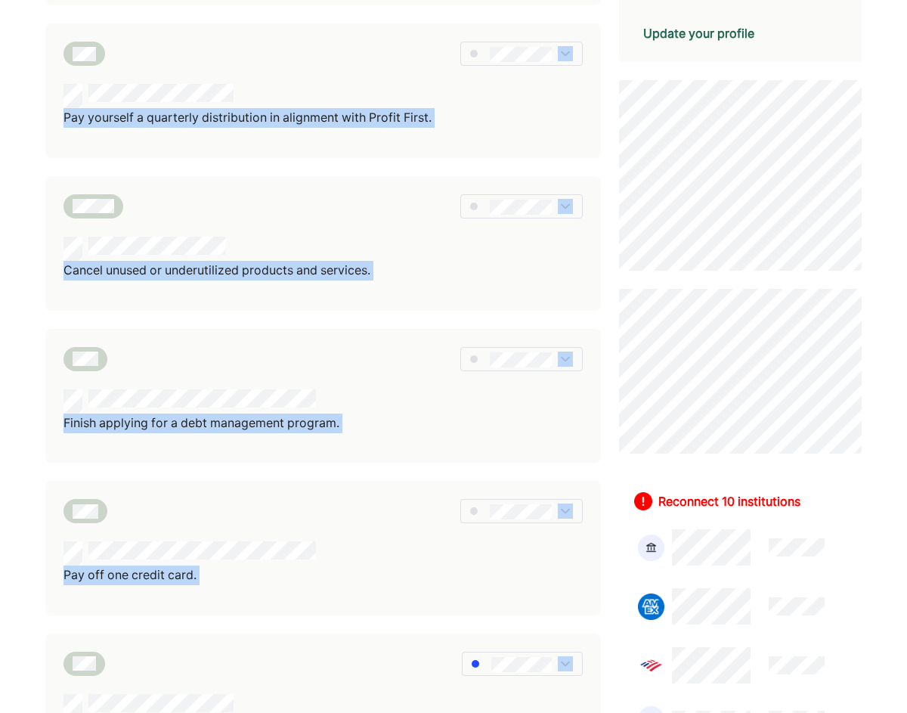
scroll to position [522, 0]
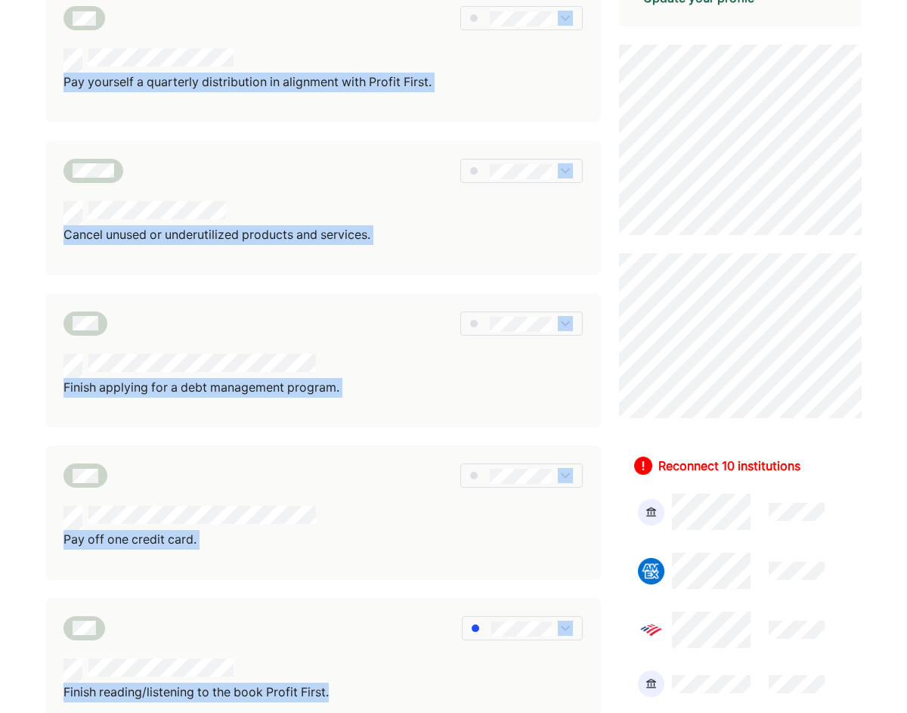
drag, startPoint x: 4, startPoint y: 199, endPoint x: 20, endPoint y: 704, distance: 505.3
click at [20, 704] on div "We've broken all your recommendations into different sections here. Tap on any …" at bounding box center [453, 423] width 907 height 1891
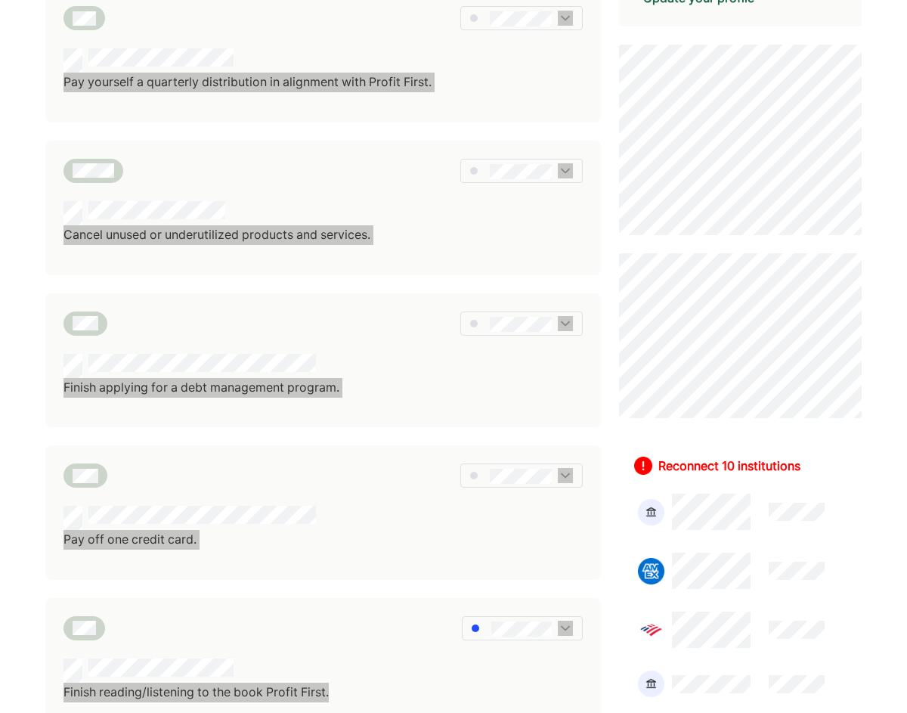
drag, startPoint x: 11, startPoint y: 469, endPoint x: 549, endPoint y: 269, distance: 574.4
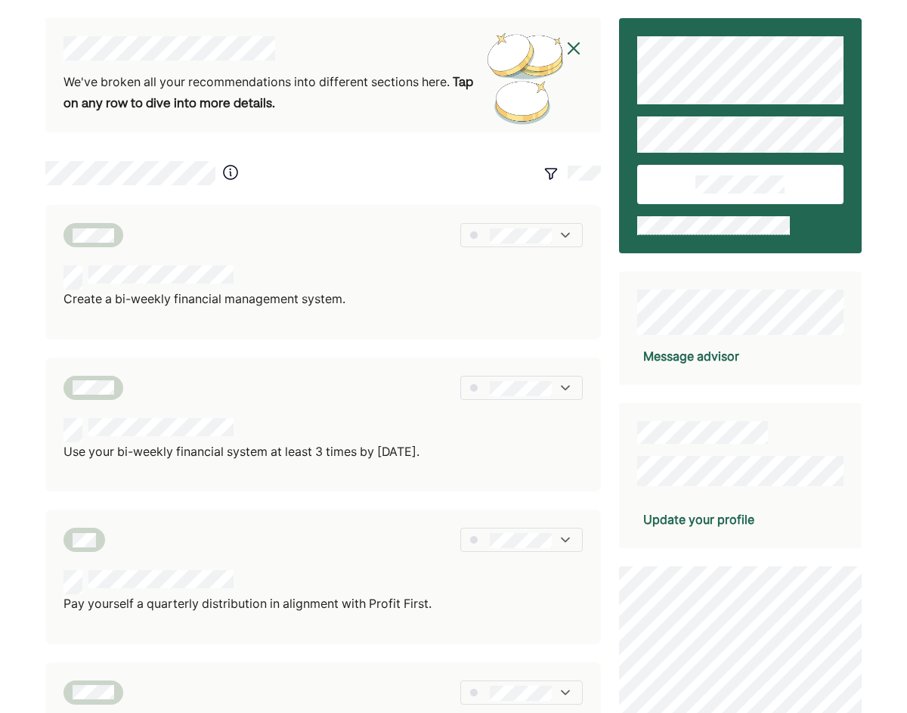
click at [575, 47] on img at bounding box center [574, 48] width 18 height 18
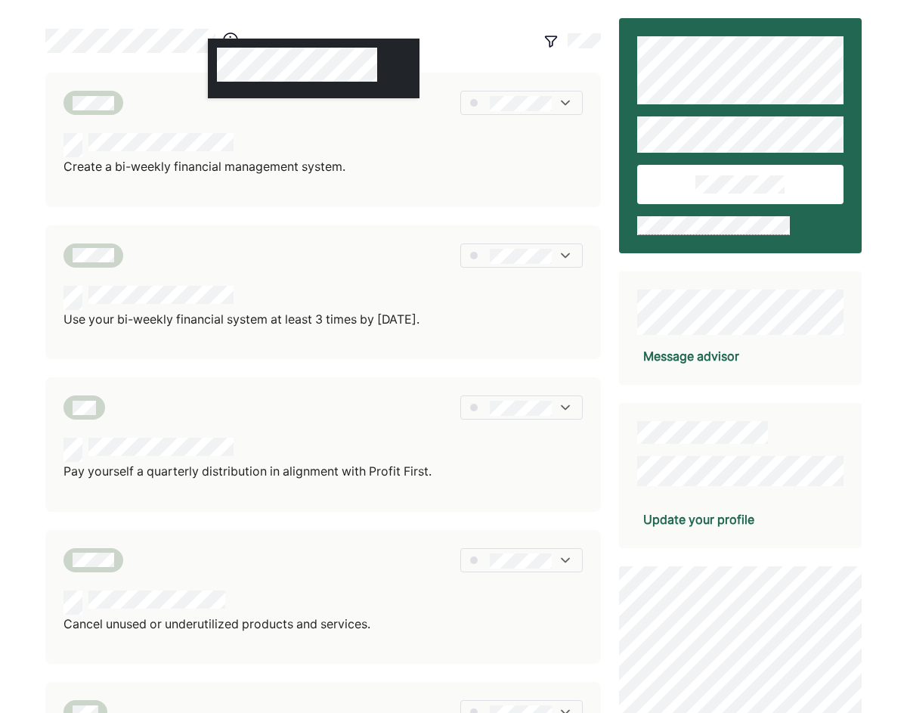
click at [234, 42] on div at bounding box center [314, 69] width 212 height 60
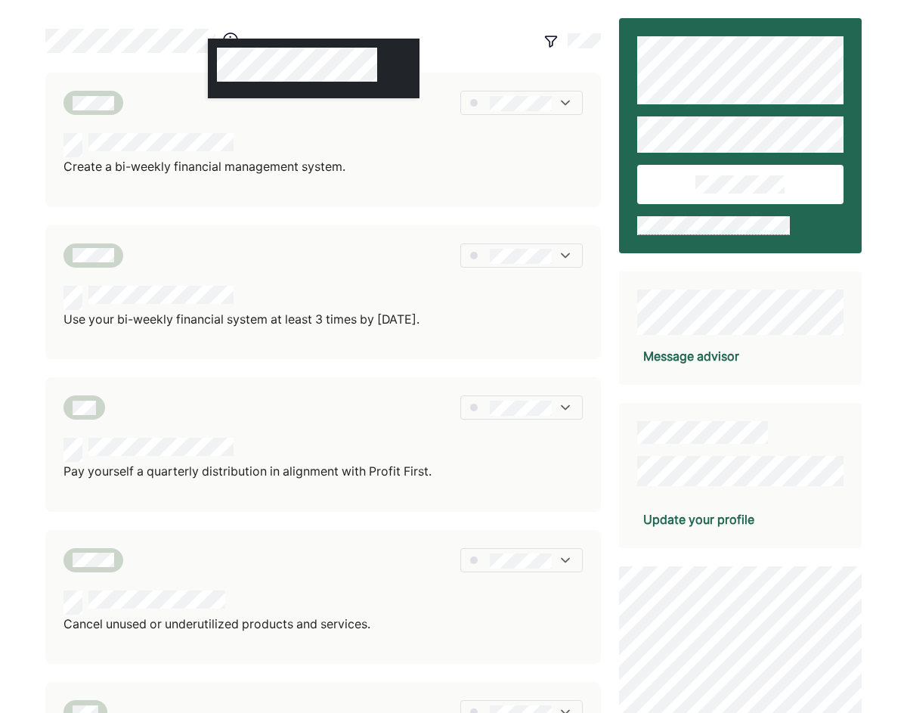
click at [232, 41] on div at bounding box center [314, 69] width 212 height 60
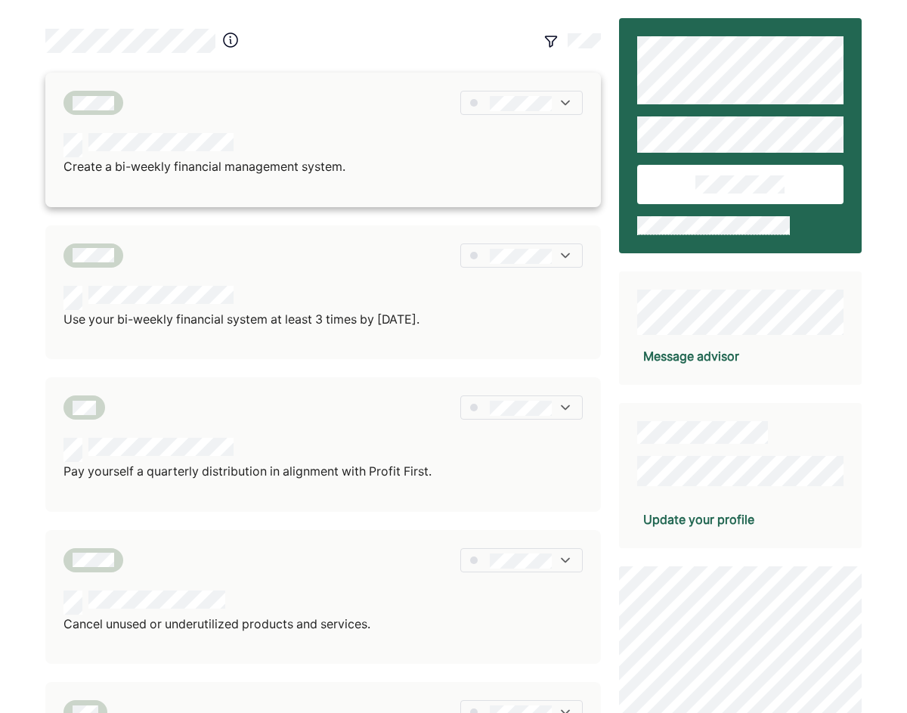
click at [297, 122] on div "Create a bi-weekly financial management system." at bounding box center [323, 140] width 556 height 135
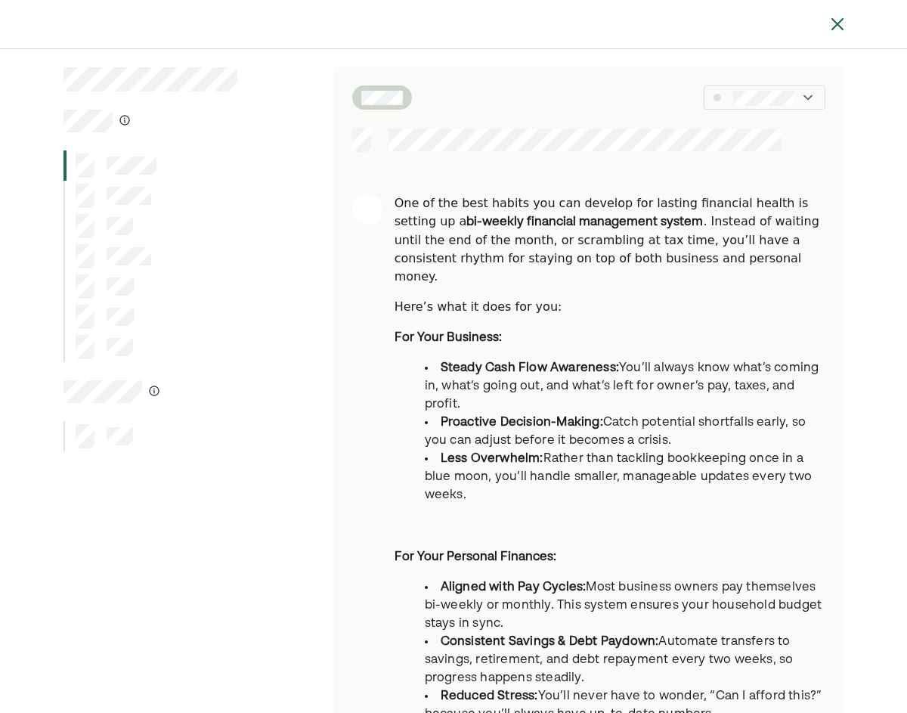
click at [838, 26] on img at bounding box center [838, 24] width 18 height 18
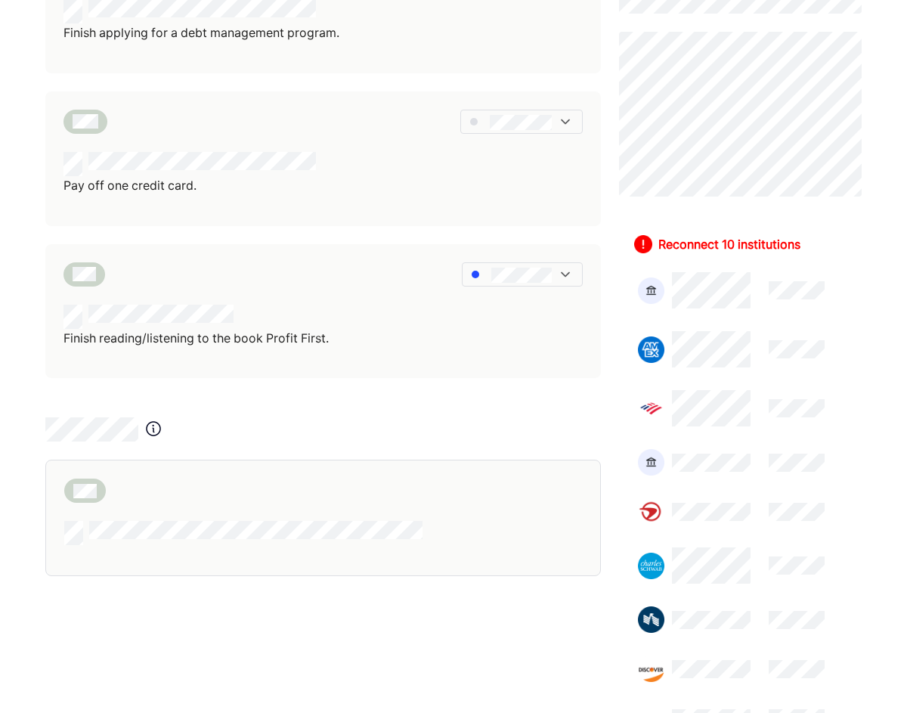
scroll to position [761, 0]
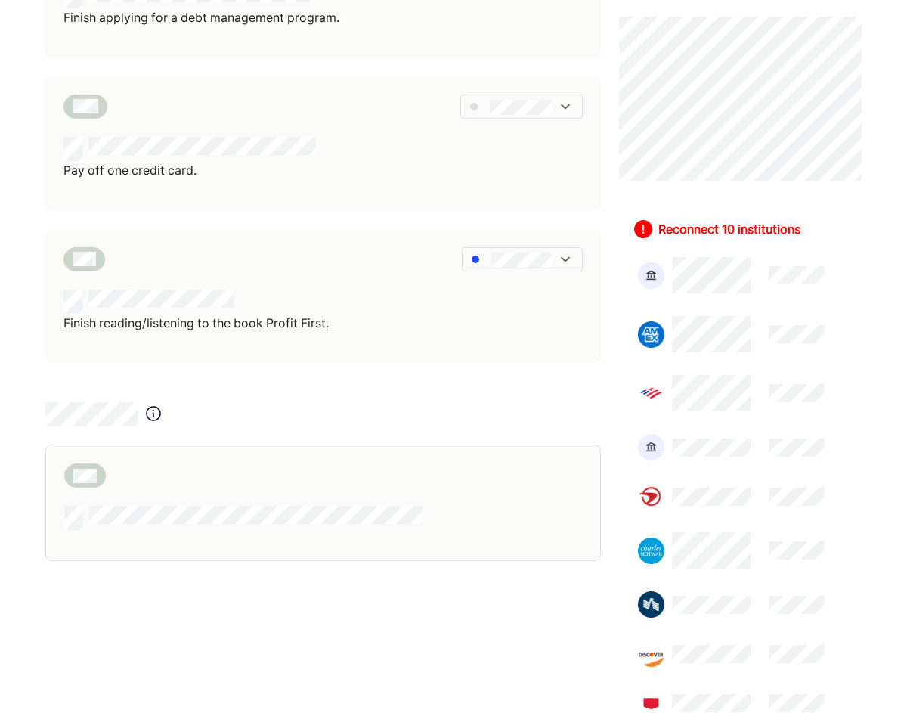
drag, startPoint x: 730, startPoint y: 541, endPoint x: 727, endPoint y: 718, distance: 177.7
